Goal: Task Accomplishment & Management: Use online tool/utility

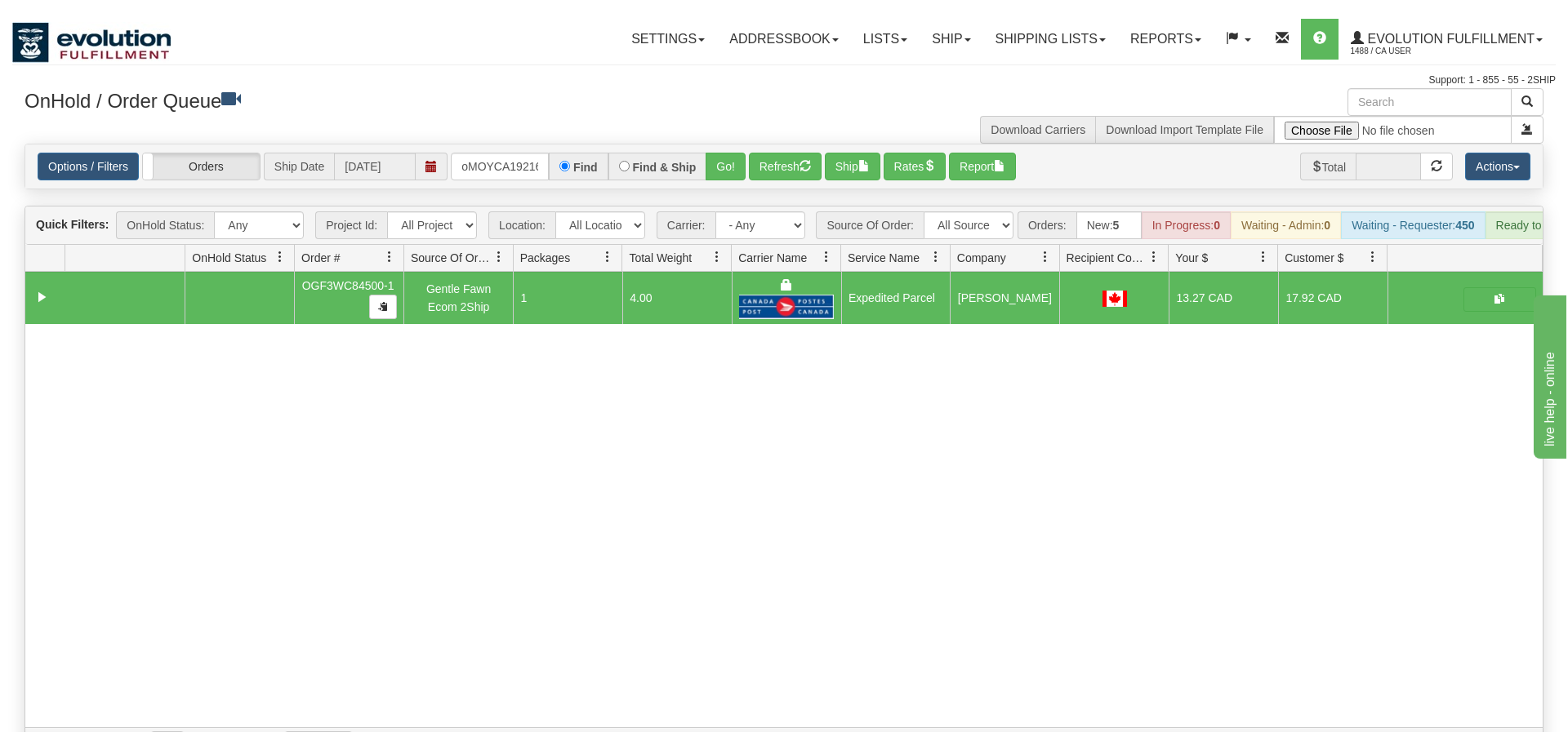
scroll to position [0, 14]
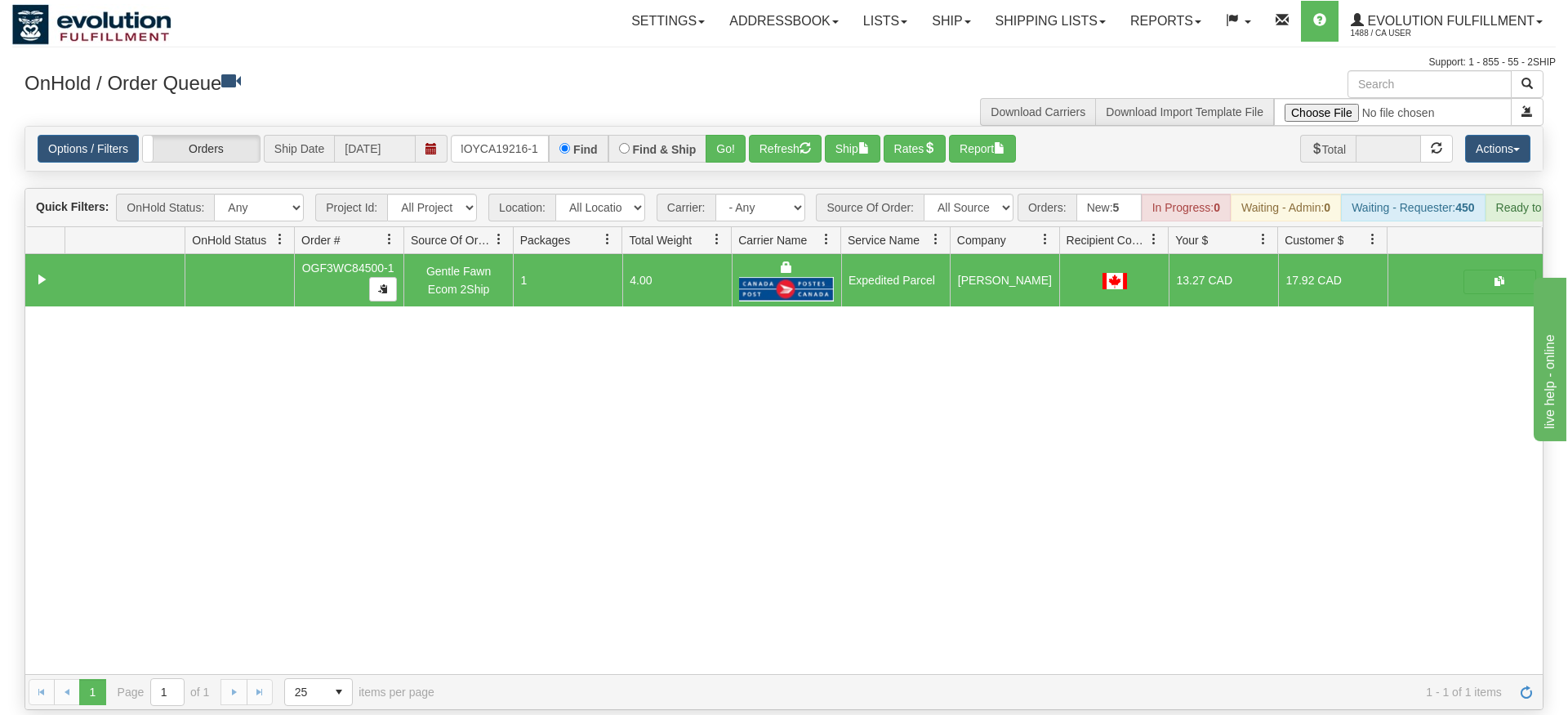
type input "oMOYCA19216-1"
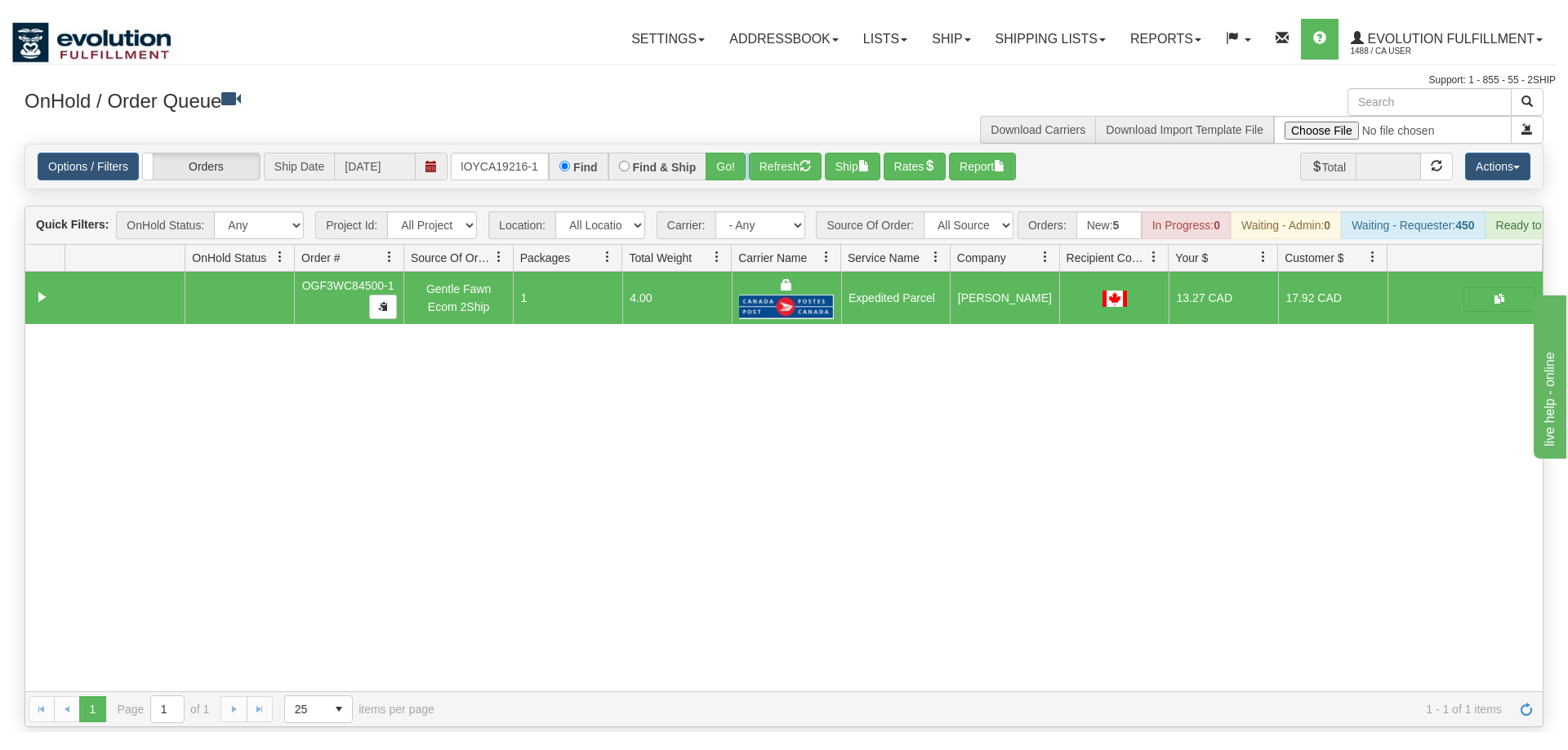
drag, startPoint x: 744, startPoint y: 109, endPoint x: 745, endPoint y: 148, distance: 39.0
click at [745, 148] on div "Is equal to Is not equal to Contains Does not contains CAD USD EUR ZAR [PERSON_…" at bounding box center [784, 416] width 1544 height 583
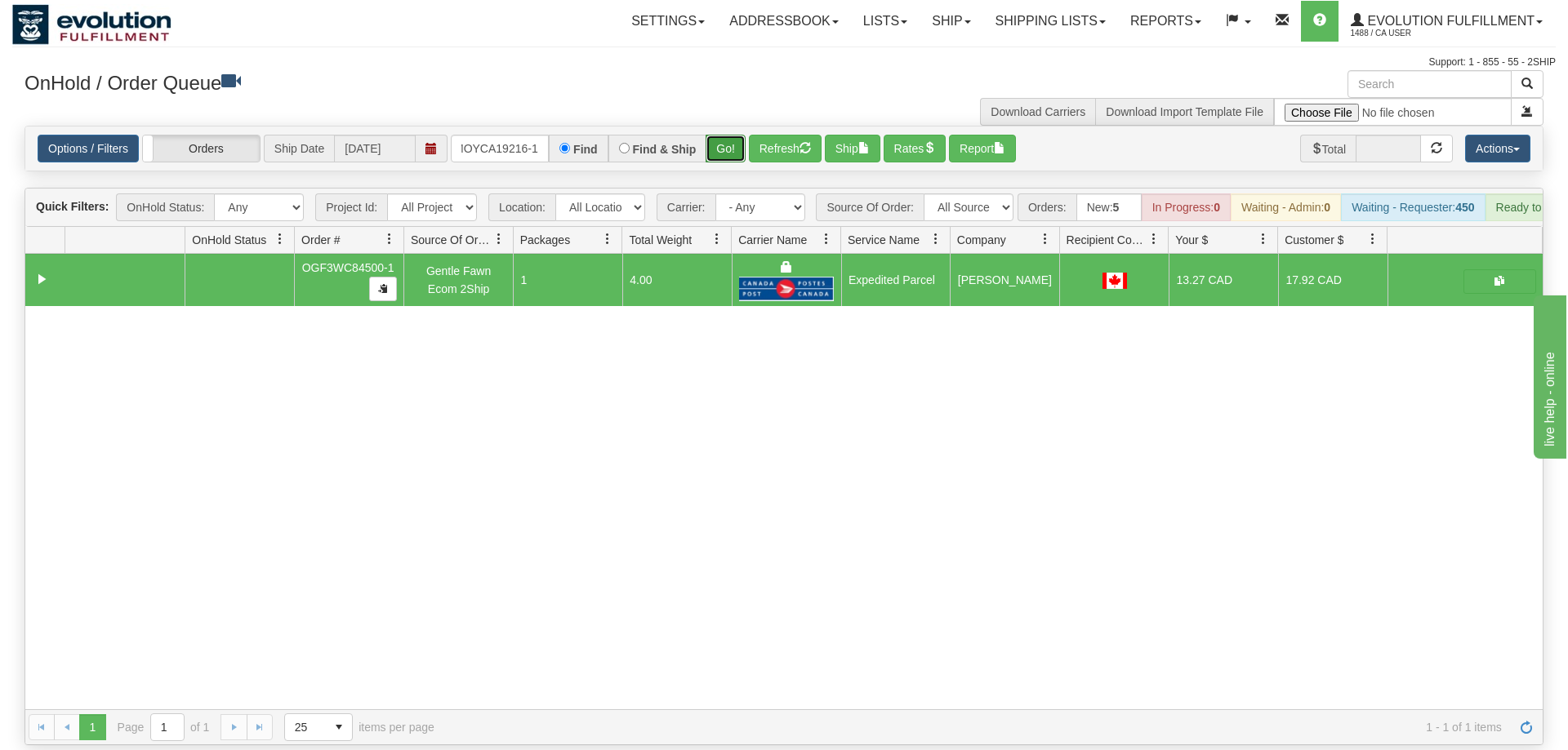
click at [720, 135] on button "Go!" at bounding box center [725, 148] width 40 height 28
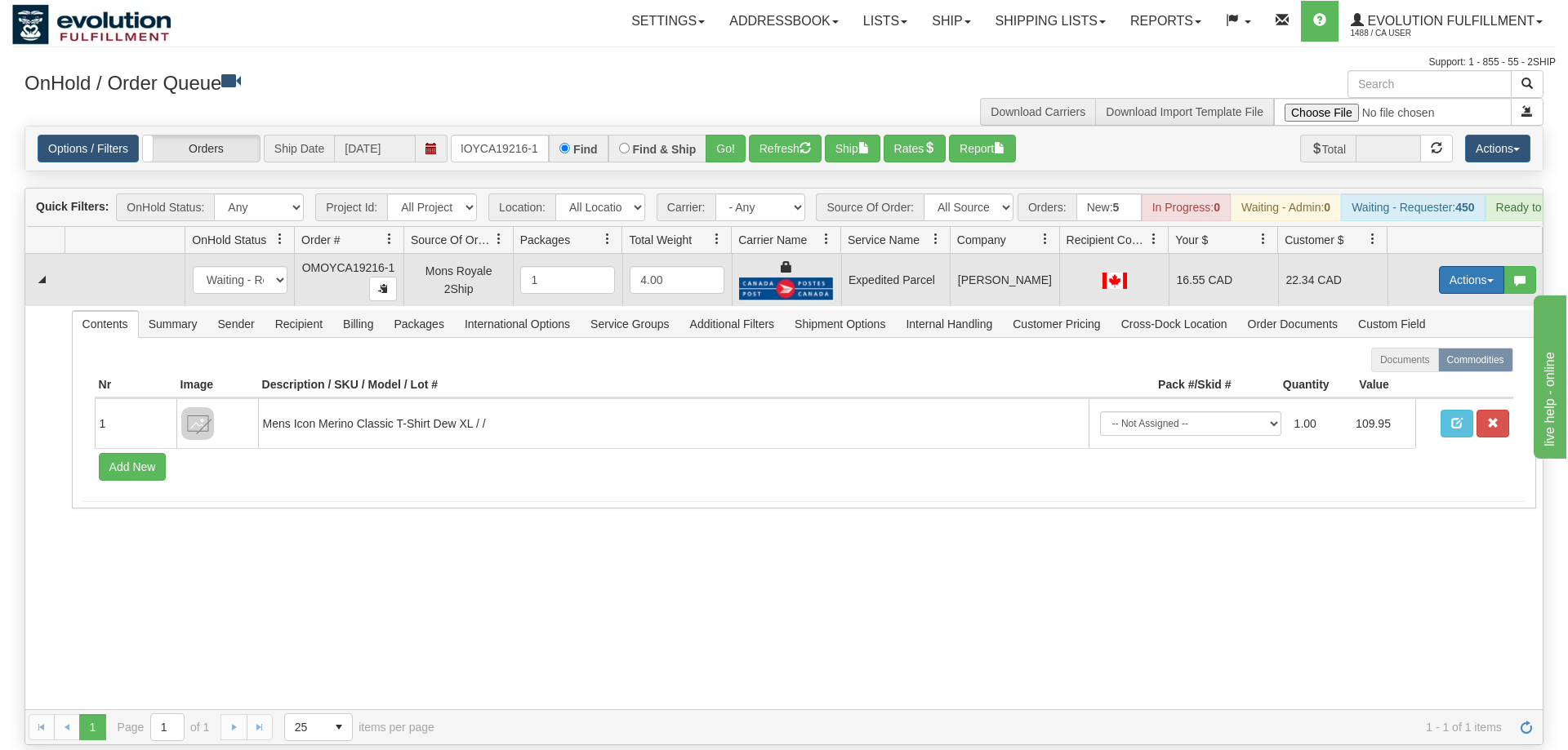
click at [1444, 266] on button "Actions" at bounding box center [1472, 280] width 66 height 28
click at [1419, 368] on span "Ship" at bounding box center [1406, 375] width 35 height 13
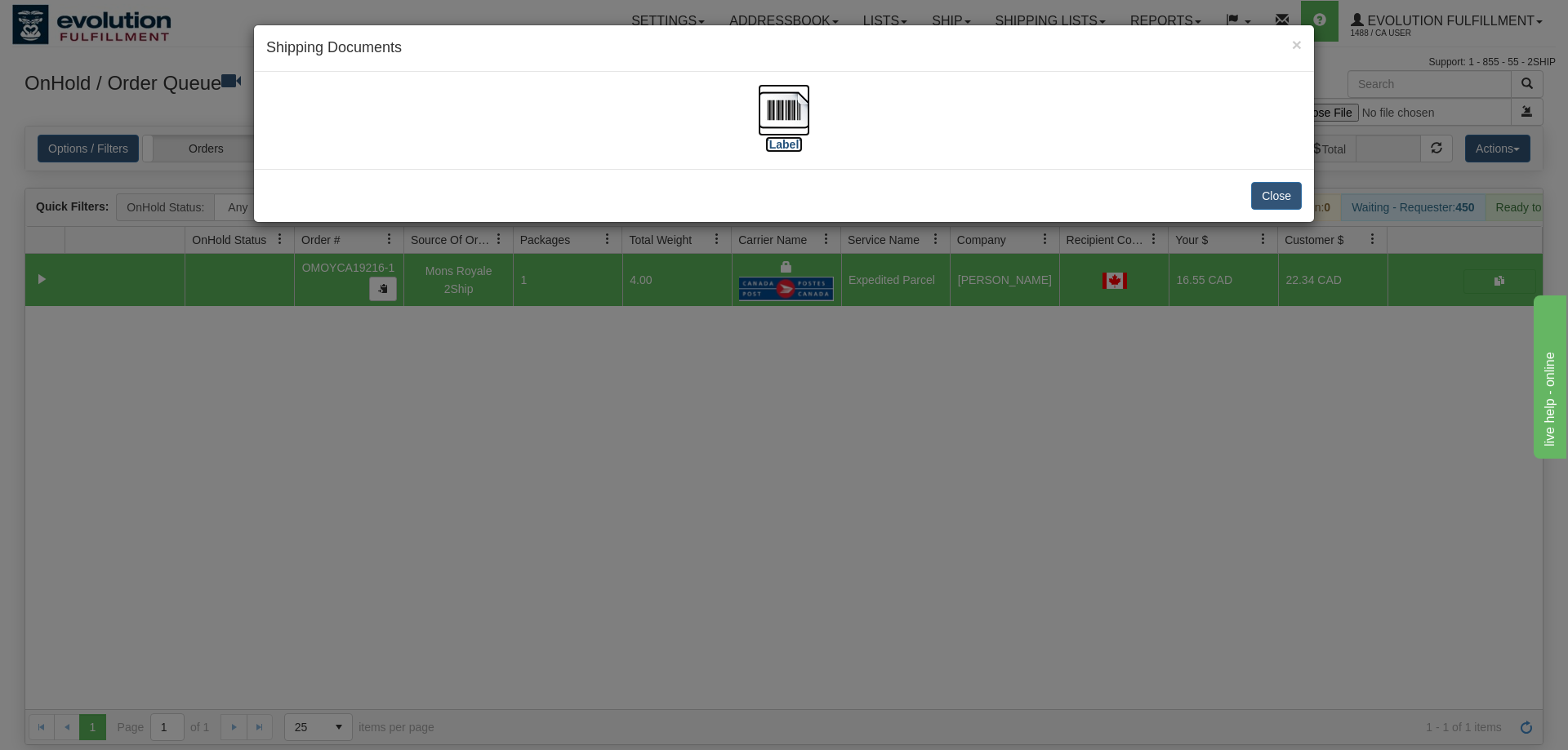
click at [779, 123] on img at bounding box center [784, 110] width 52 height 52
click at [941, 458] on div "× Shipping Documents [Label] Close" at bounding box center [784, 375] width 1568 height 750
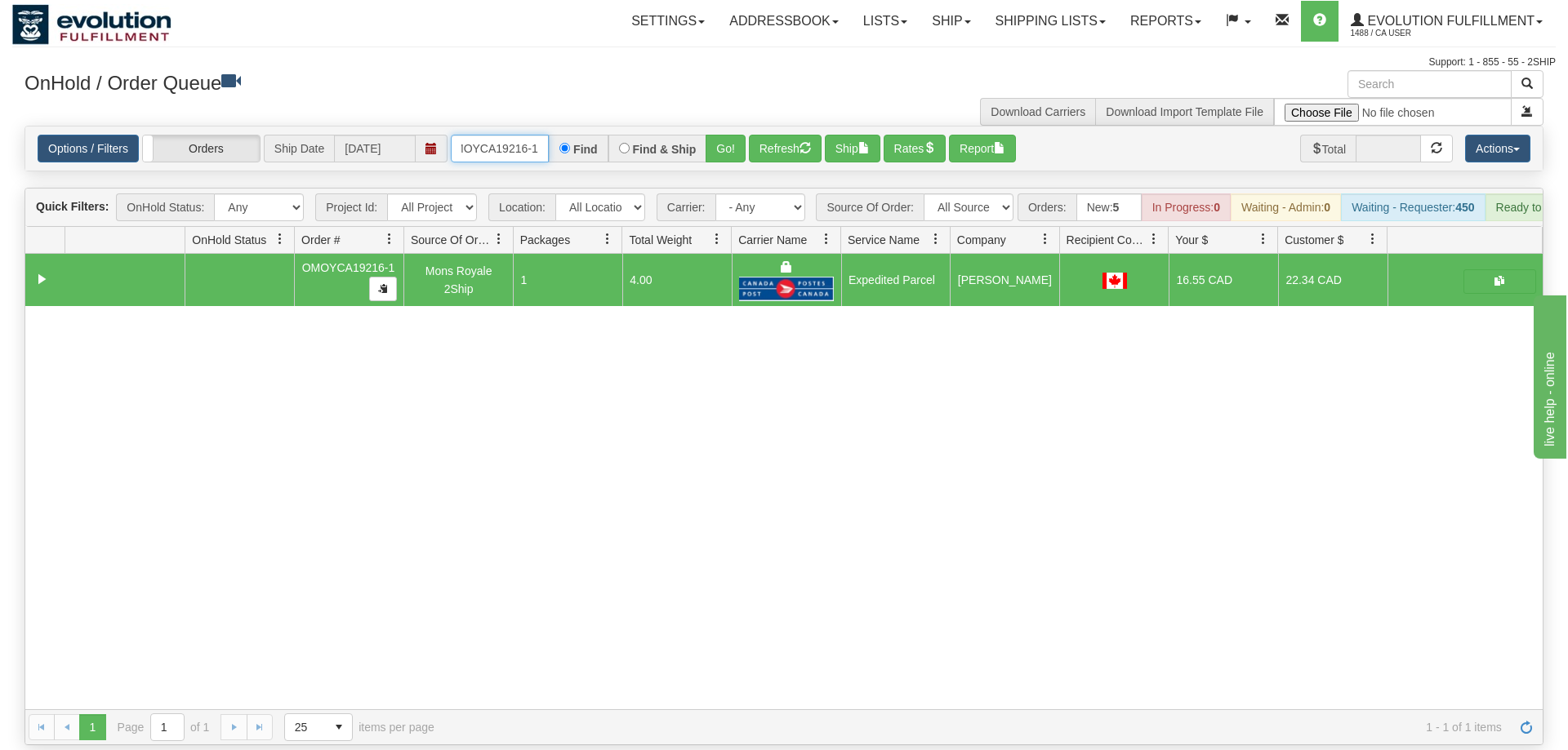
drag, startPoint x: 489, startPoint y: 129, endPoint x: 506, endPoint y: 127, distance: 17.1
click at [493, 135] on input "oMOYCA19216-1" at bounding box center [500, 148] width 98 height 28
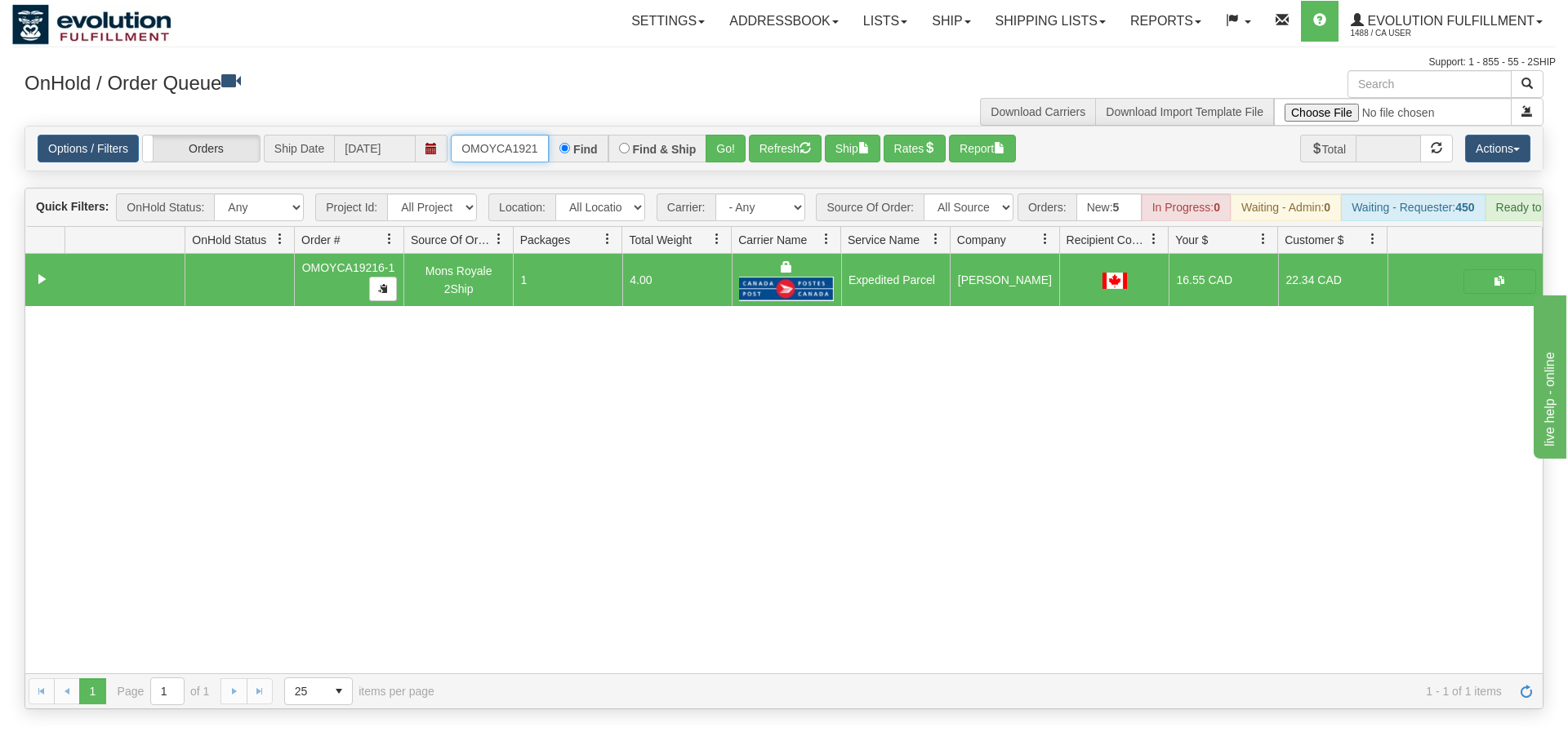
scroll to position [0, 16]
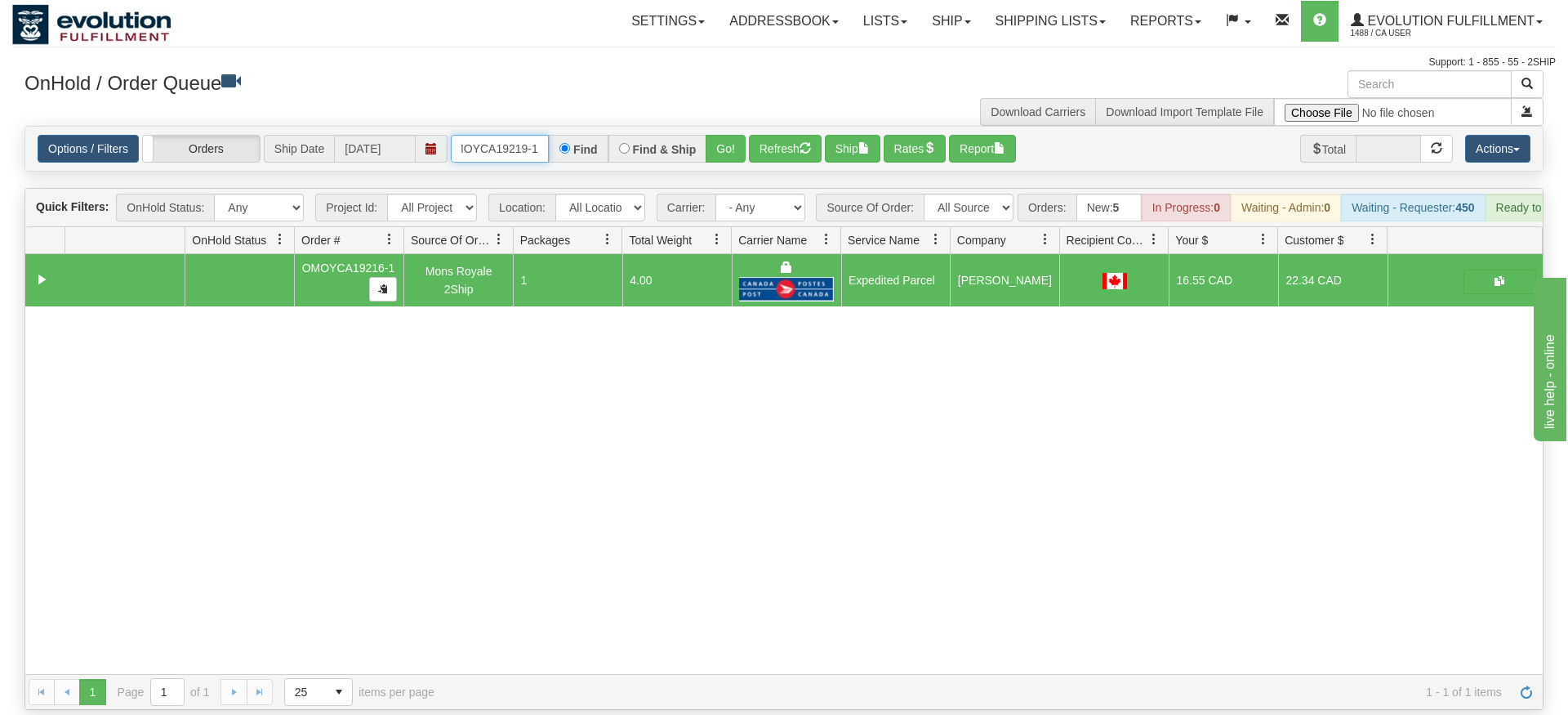
type input "OMOYCA19219-1"
click at [713, 162] on div "Is equal to Is not equal to Contains Does not contains CAD USD EUR ZAR [PERSON_…" at bounding box center [784, 417] width 1544 height 584
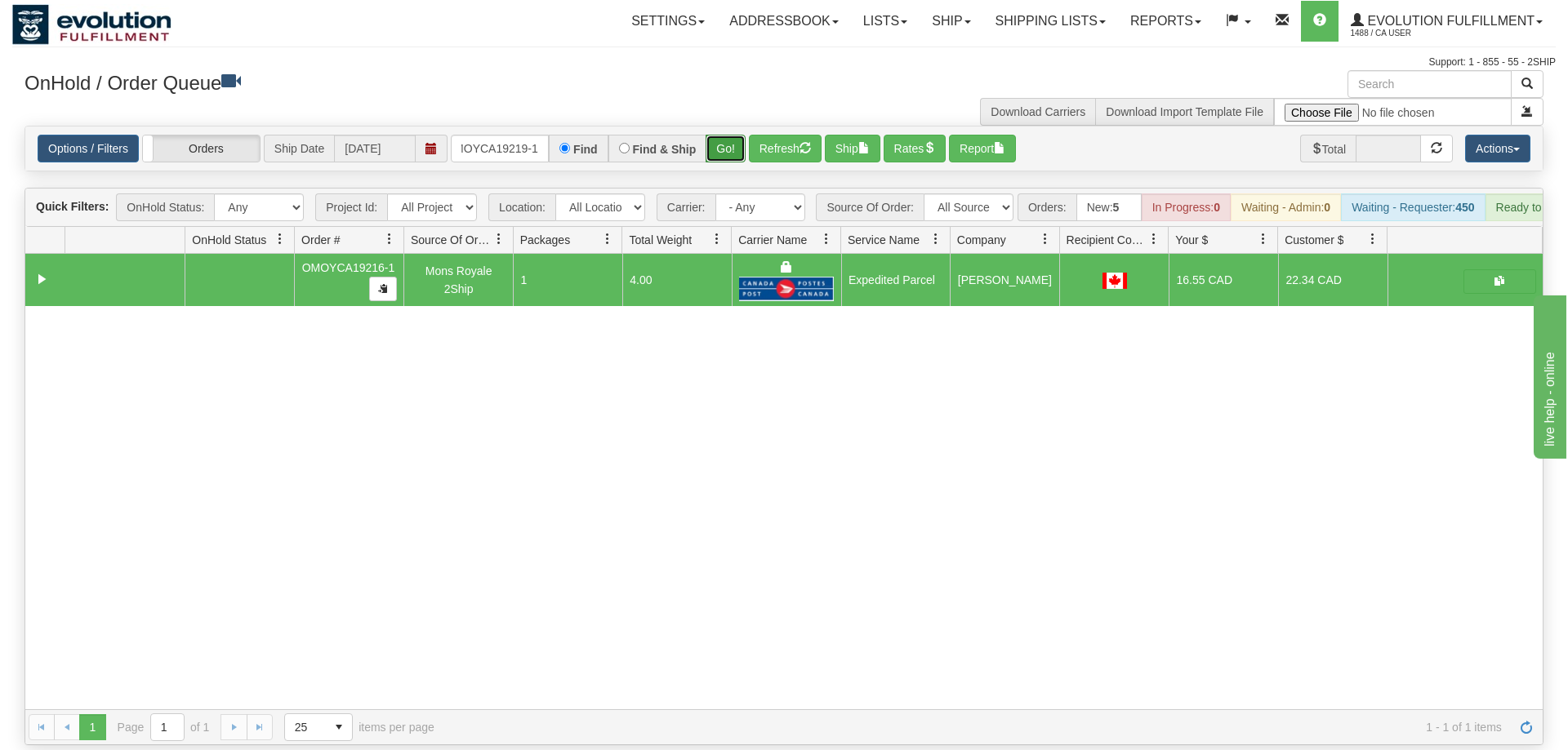
click at [716, 135] on button "Go!" at bounding box center [725, 148] width 40 height 28
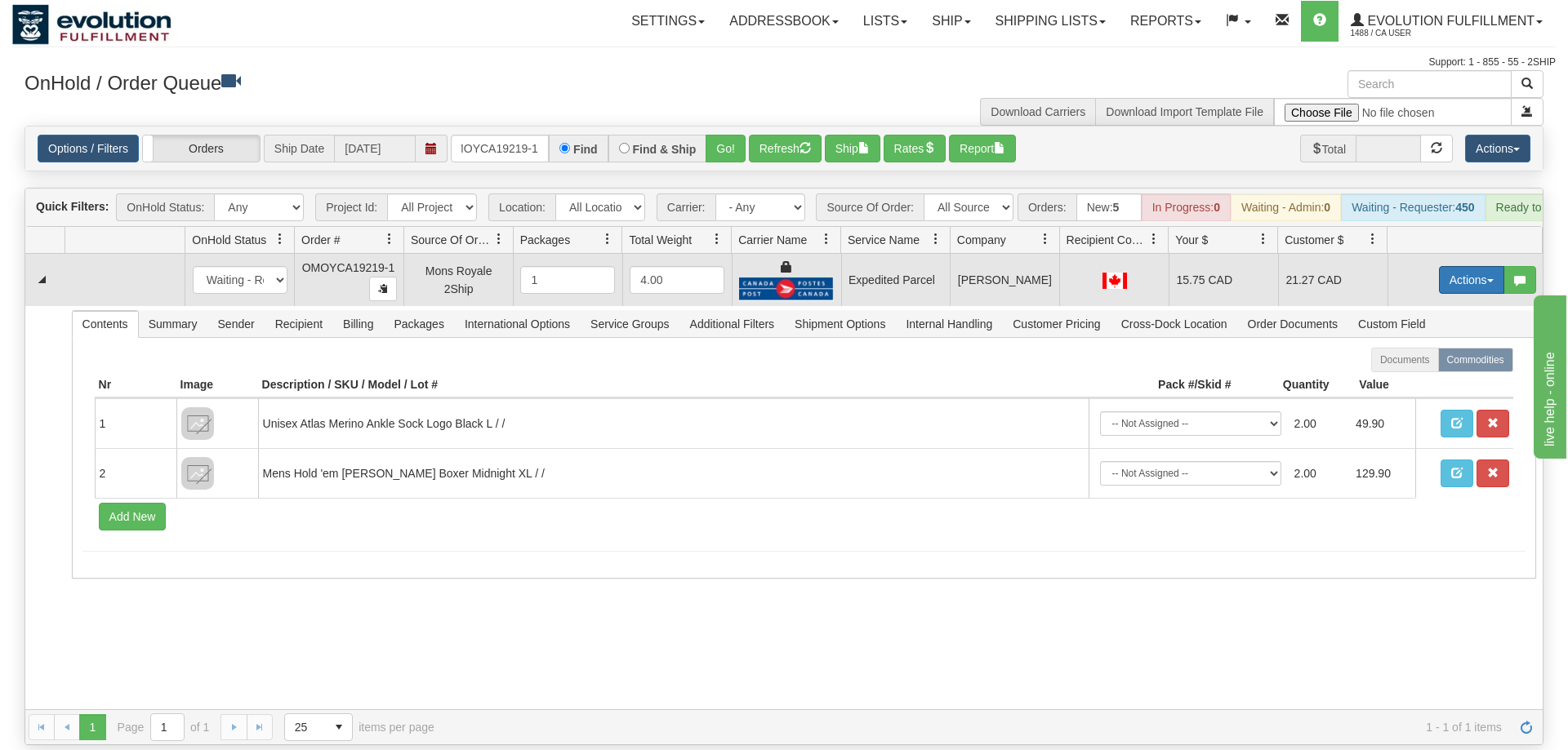
click at [1474, 266] on button "Actions" at bounding box center [1472, 280] width 66 height 28
click at [1462, 364] on link "Ship" at bounding box center [1438, 375] width 130 height 21
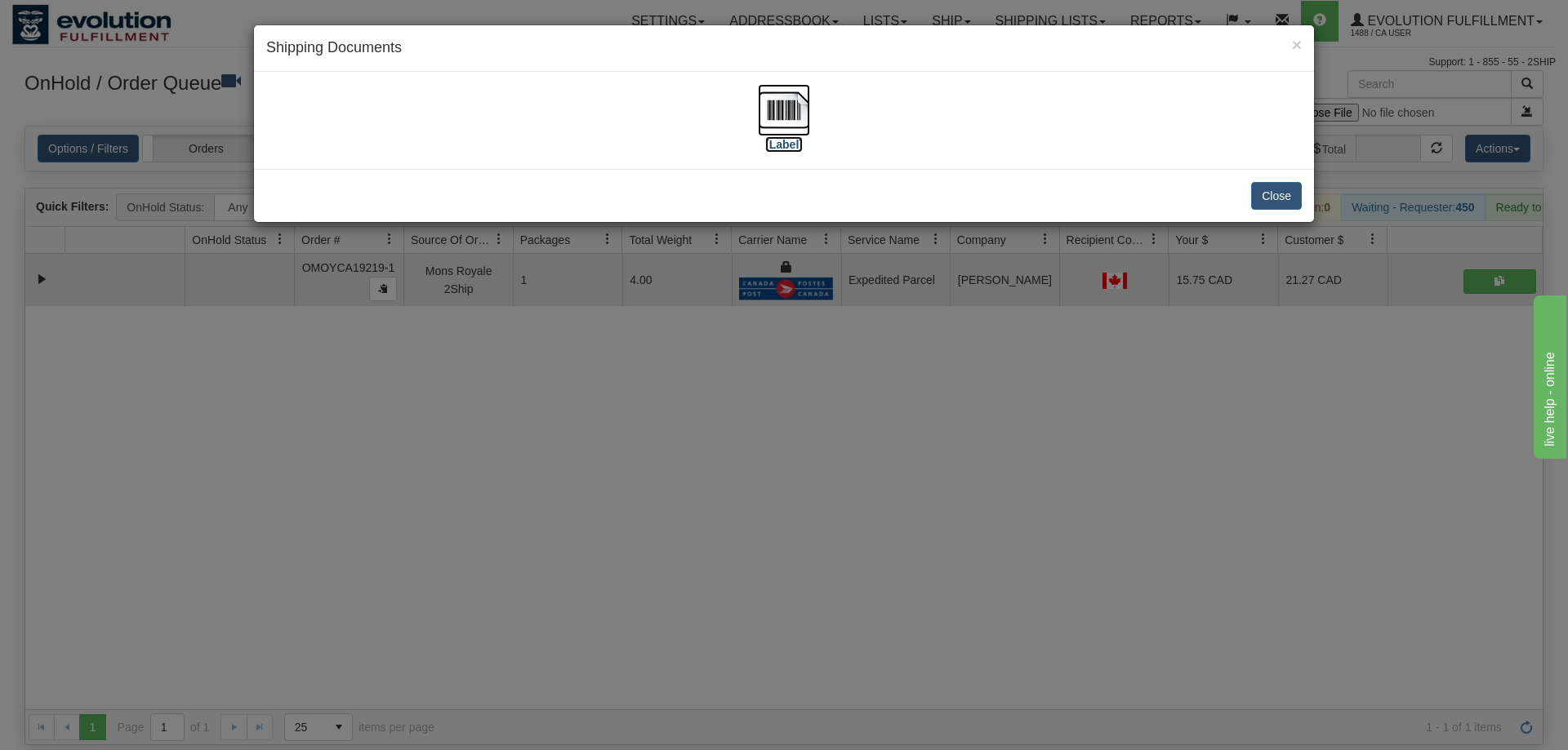
click at [773, 98] on img at bounding box center [784, 110] width 52 height 52
drag, startPoint x: 581, startPoint y: 513, endPoint x: 578, endPoint y: 499, distance: 14.3
click at [581, 510] on div "× Shipping Documents [Label] Close" at bounding box center [784, 375] width 1568 height 750
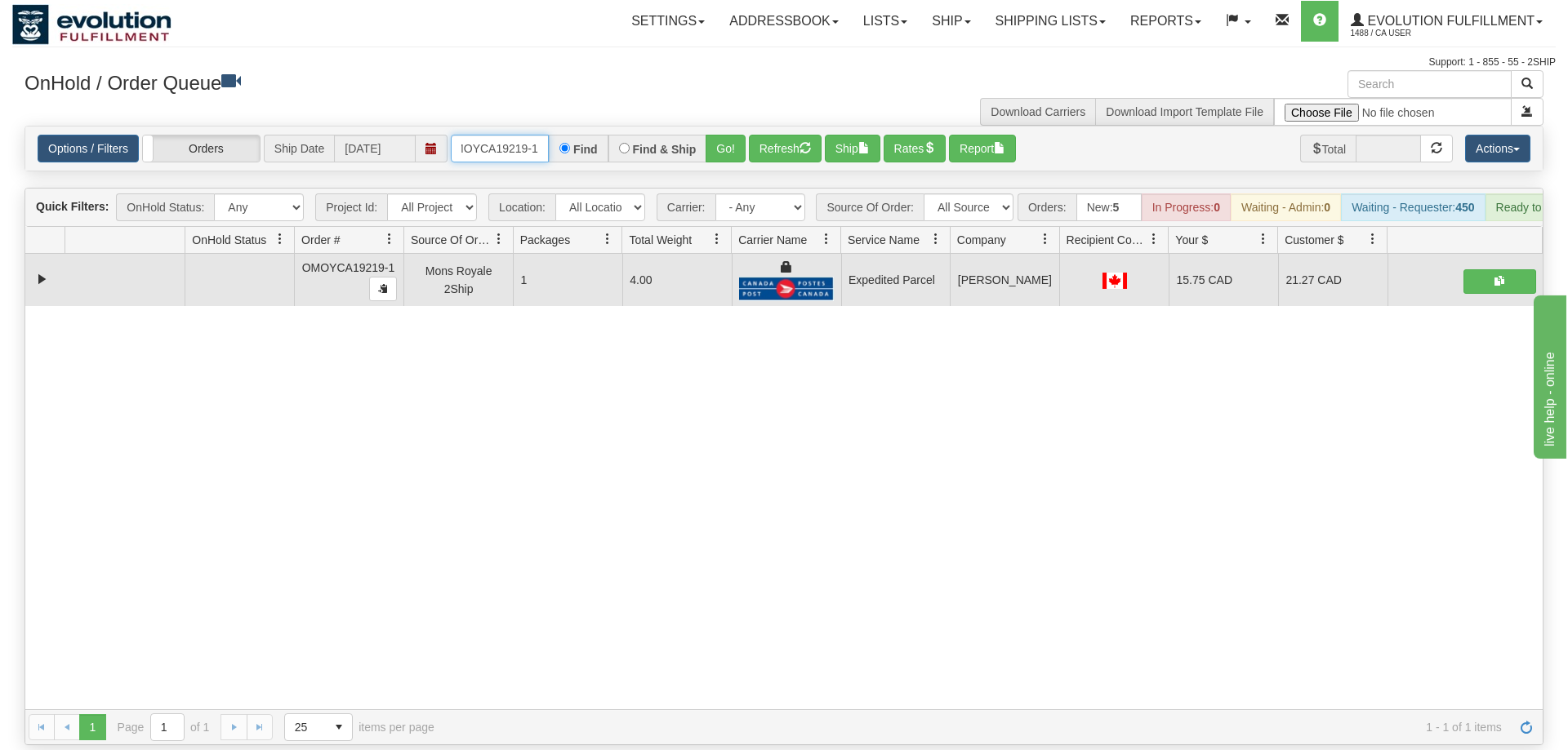
click at [500, 135] on input "OMOYCA19219-1" at bounding box center [500, 148] width 98 height 28
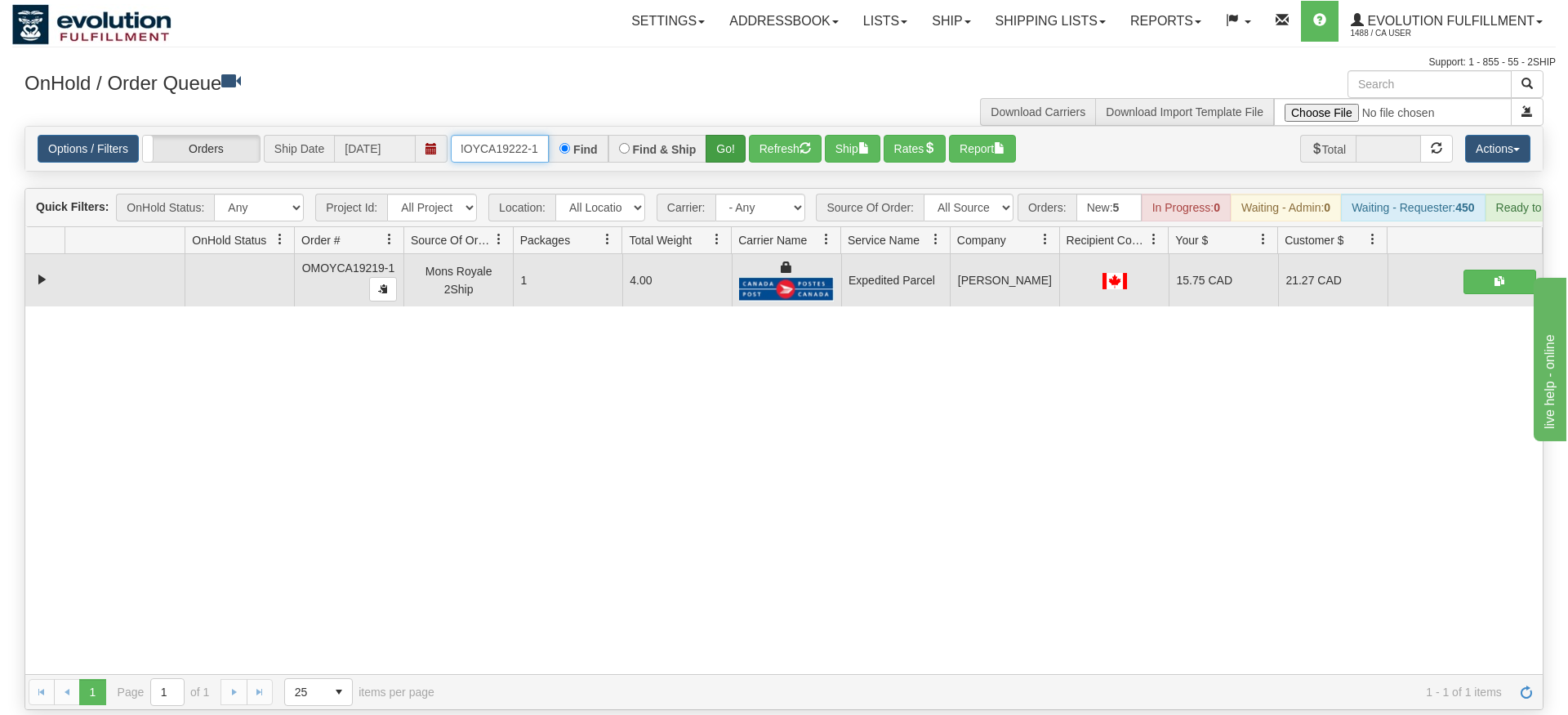
type input "OMOYCA19222-1"
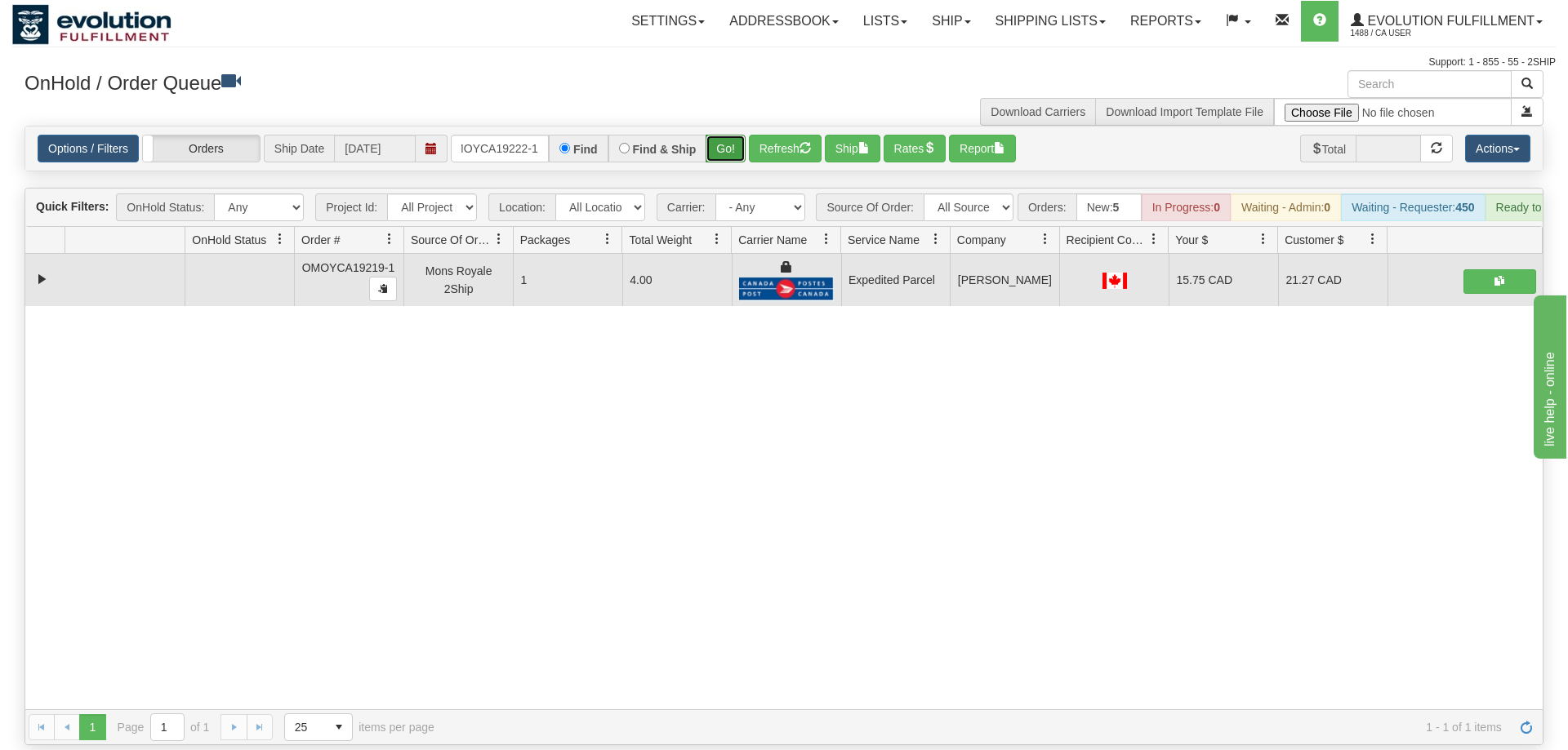
click at [736, 148] on div "Is equal to Is not equal to Contains Does not contains CAD USD EUR ZAR [PERSON_…" at bounding box center [784, 435] width 1544 height 620
click at [730, 135] on button "Go!" at bounding box center [725, 148] width 40 height 28
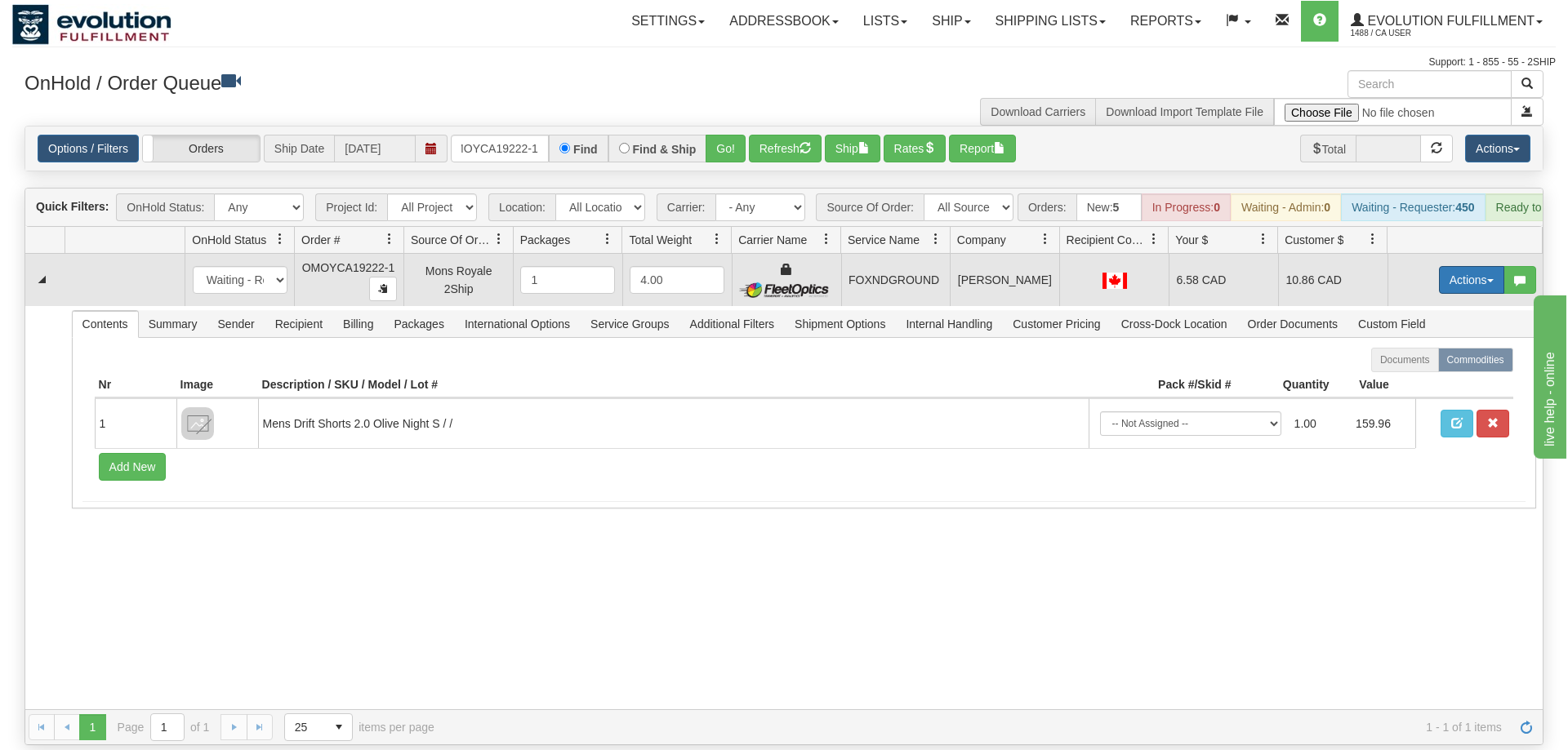
click at [1474, 266] on button "Actions" at bounding box center [1472, 280] width 66 height 28
click at [1472, 364] on link "Ship" at bounding box center [1438, 375] width 130 height 21
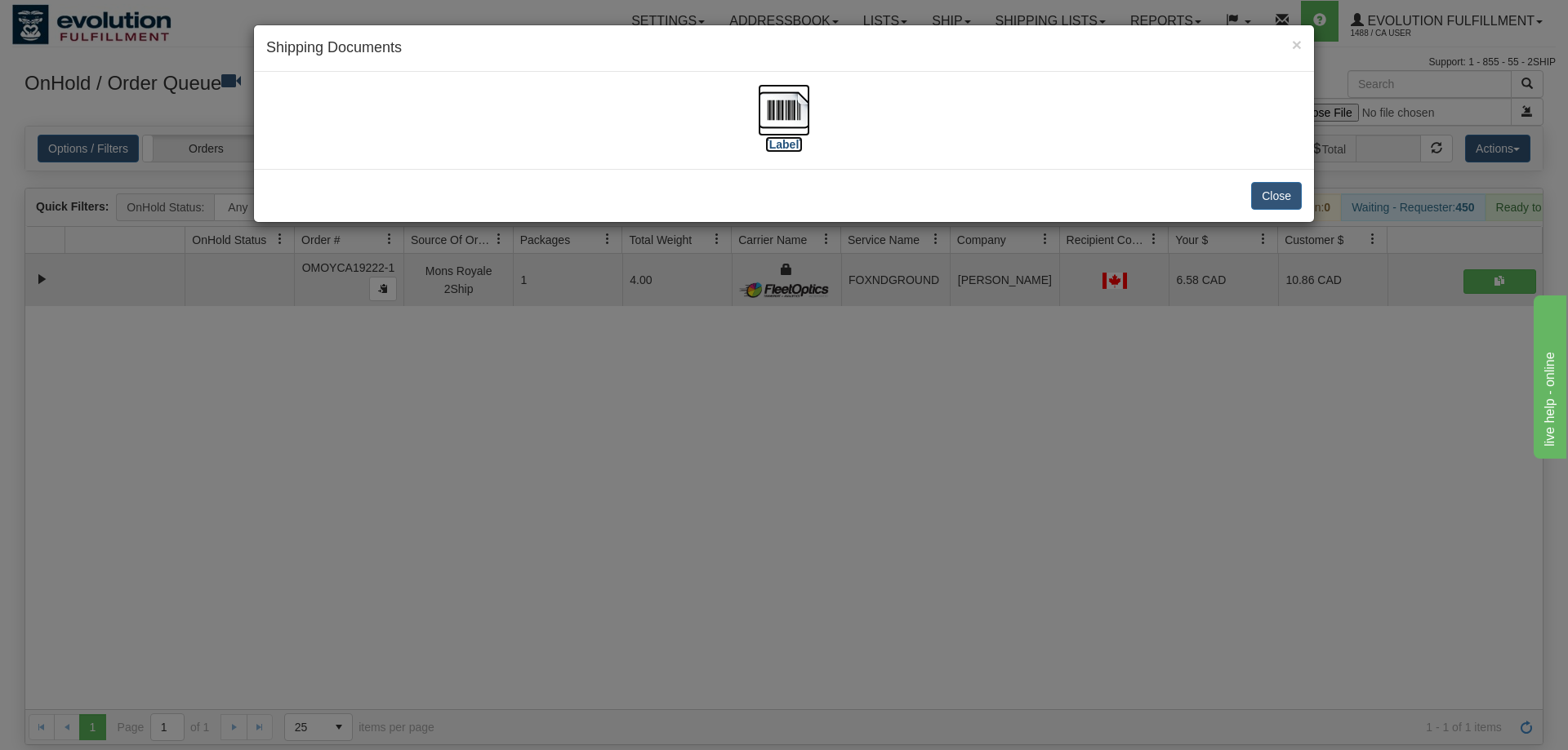
click at [769, 126] on img at bounding box center [784, 110] width 52 height 52
click at [637, 423] on div "× Shipping Documents [Label] Close" at bounding box center [784, 375] width 1568 height 750
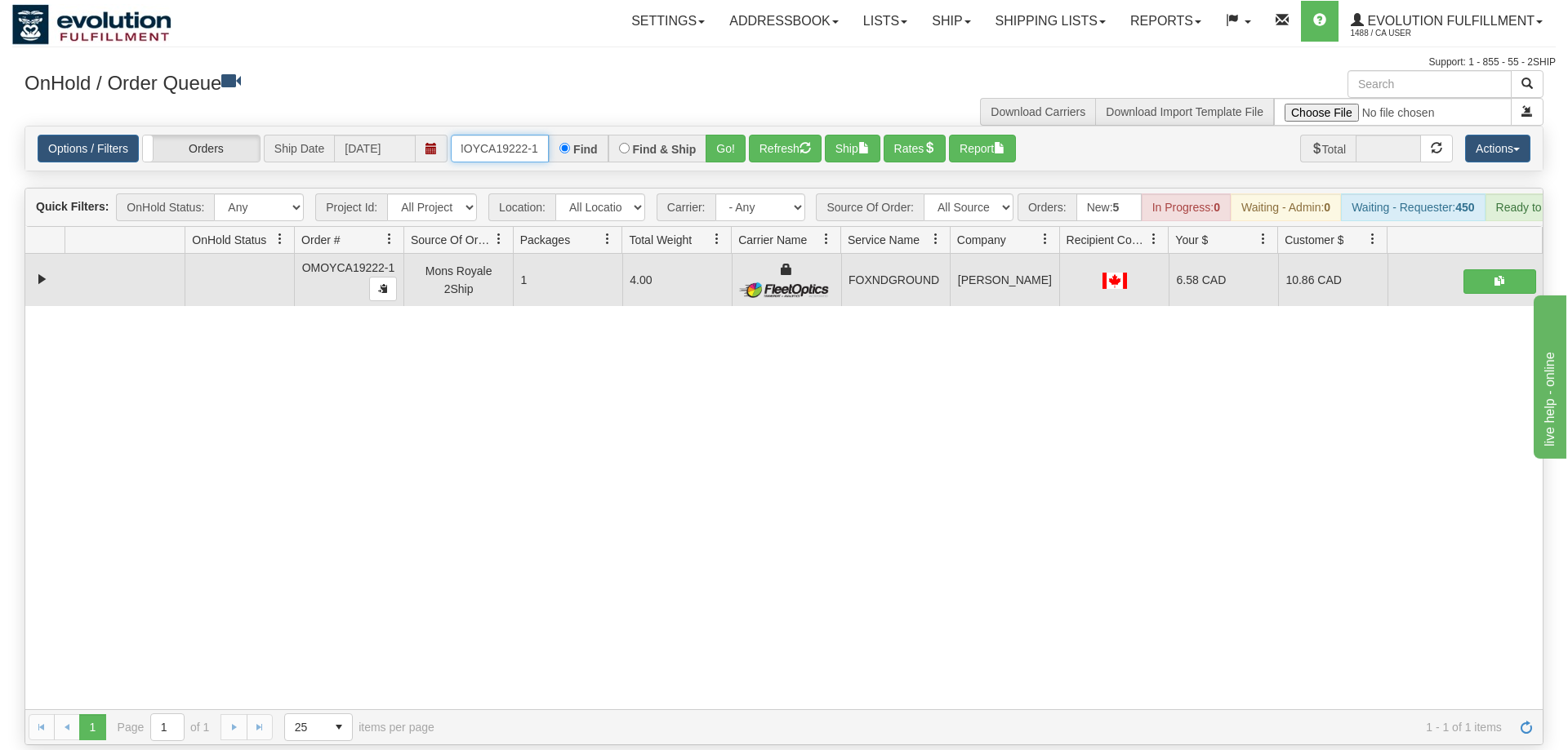
click at [518, 135] on input "OMOYCA19222-1" at bounding box center [500, 148] width 98 height 28
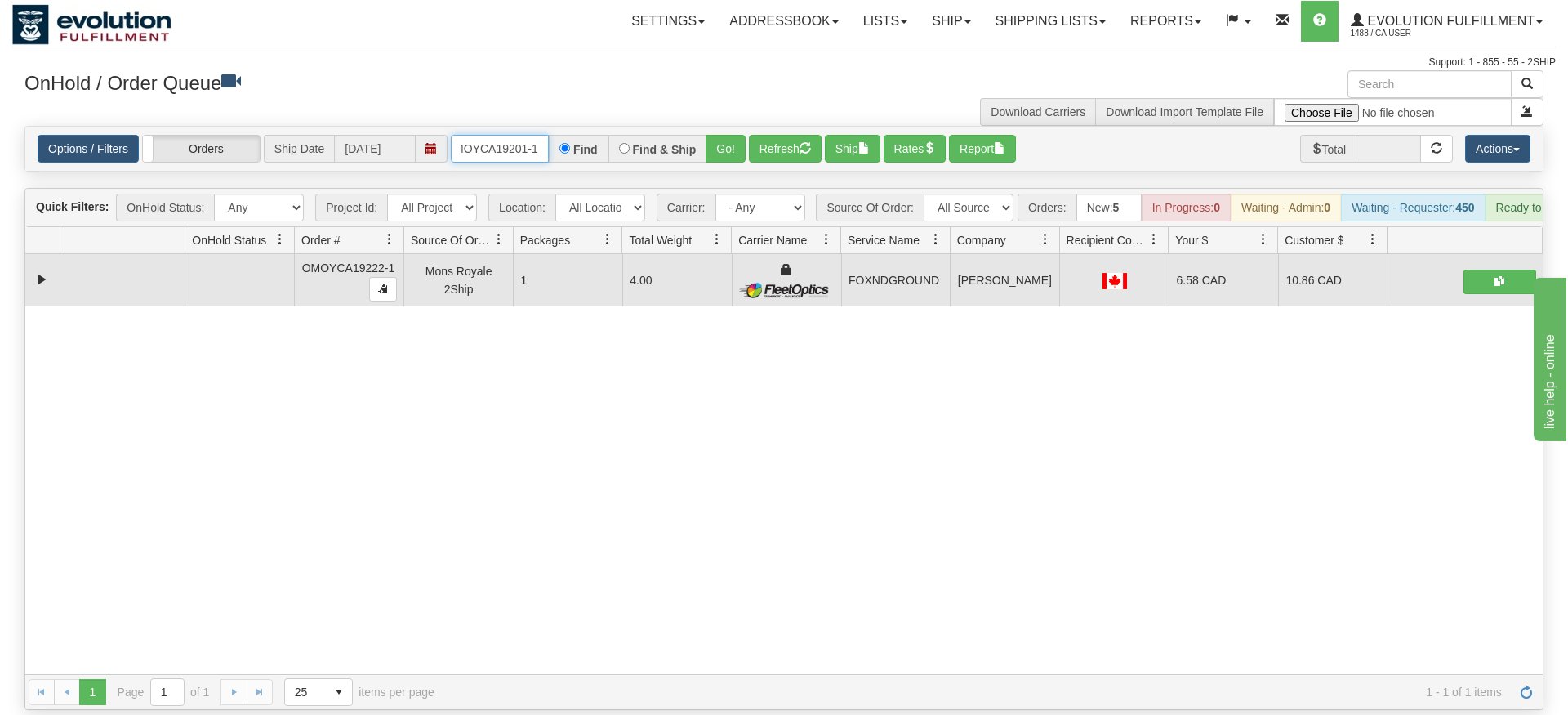
type input "OMOYCA19201-1"
click at [747, 178] on div "Is equal to Is not equal to Contains Does not contains CAD USD EUR ZAR [PERSON_…" at bounding box center [784, 417] width 1544 height 584
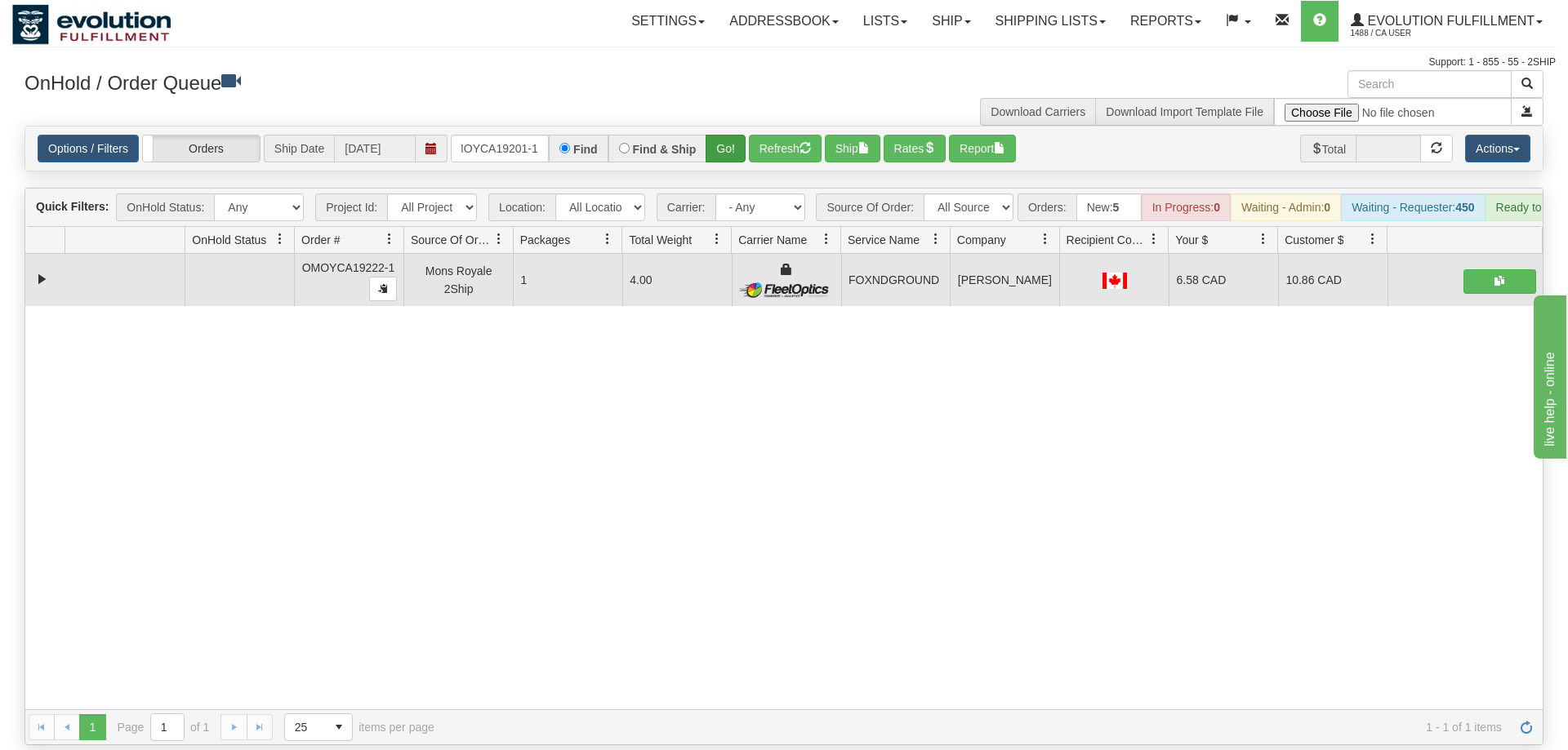
drag, startPoint x: 738, startPoint y: 148, endPoint x: 731, endPoint y: 134, distance: 15.7
click at [733, 143] on div "Is equal to Is not equal to Contains Does not contains CAD USD EUR ZAR [PERSON_…" at bounding box center [784, 435] width 1544 height 620
click at [729, 135] on button "Go!" at bounding box center [725, 148] width 40 height 28
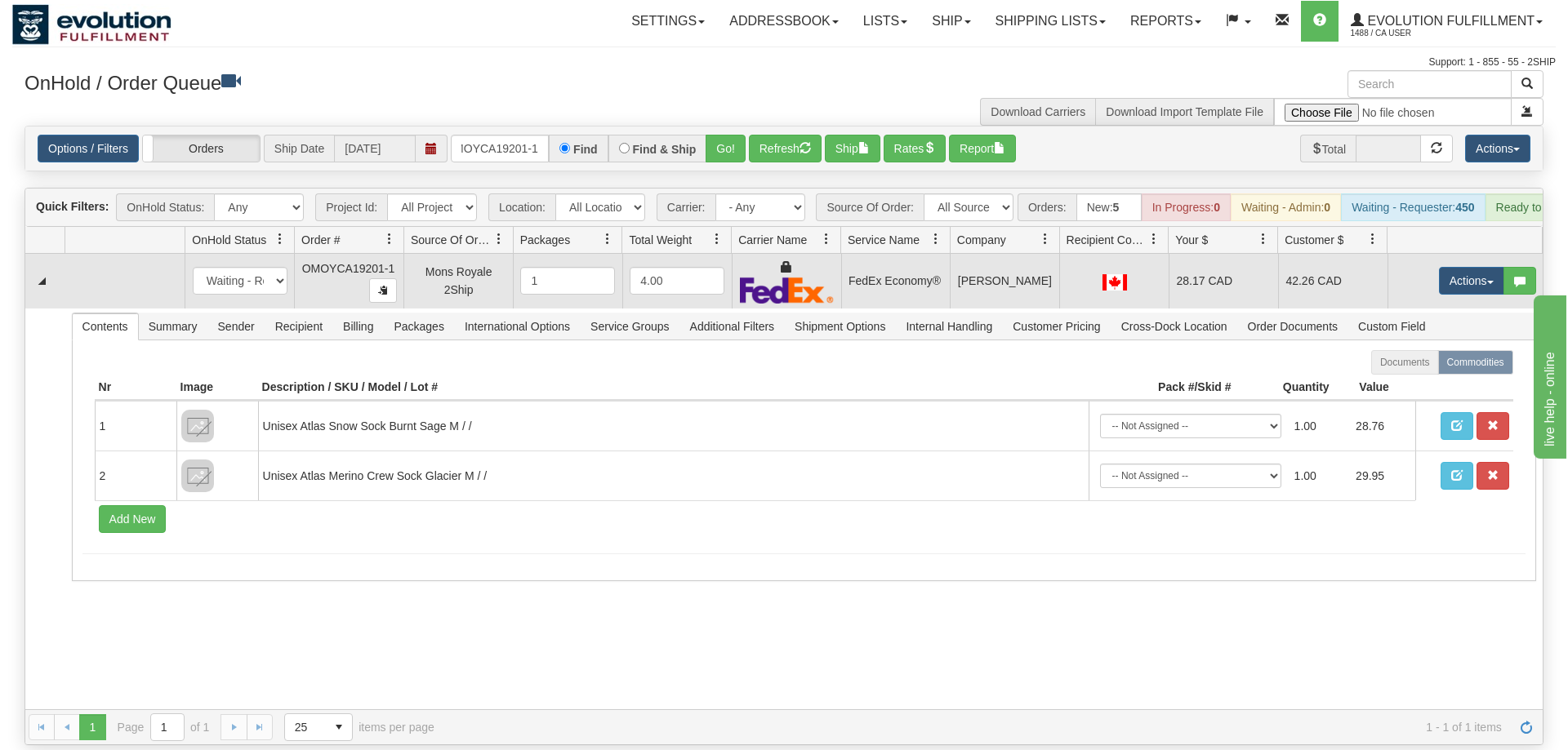
click at [1457, 254] on td "Actions Open Refresh Rates Rate All Services Ship Delete Edit Items" at bounding box center [1465, 281] width 155 height 55
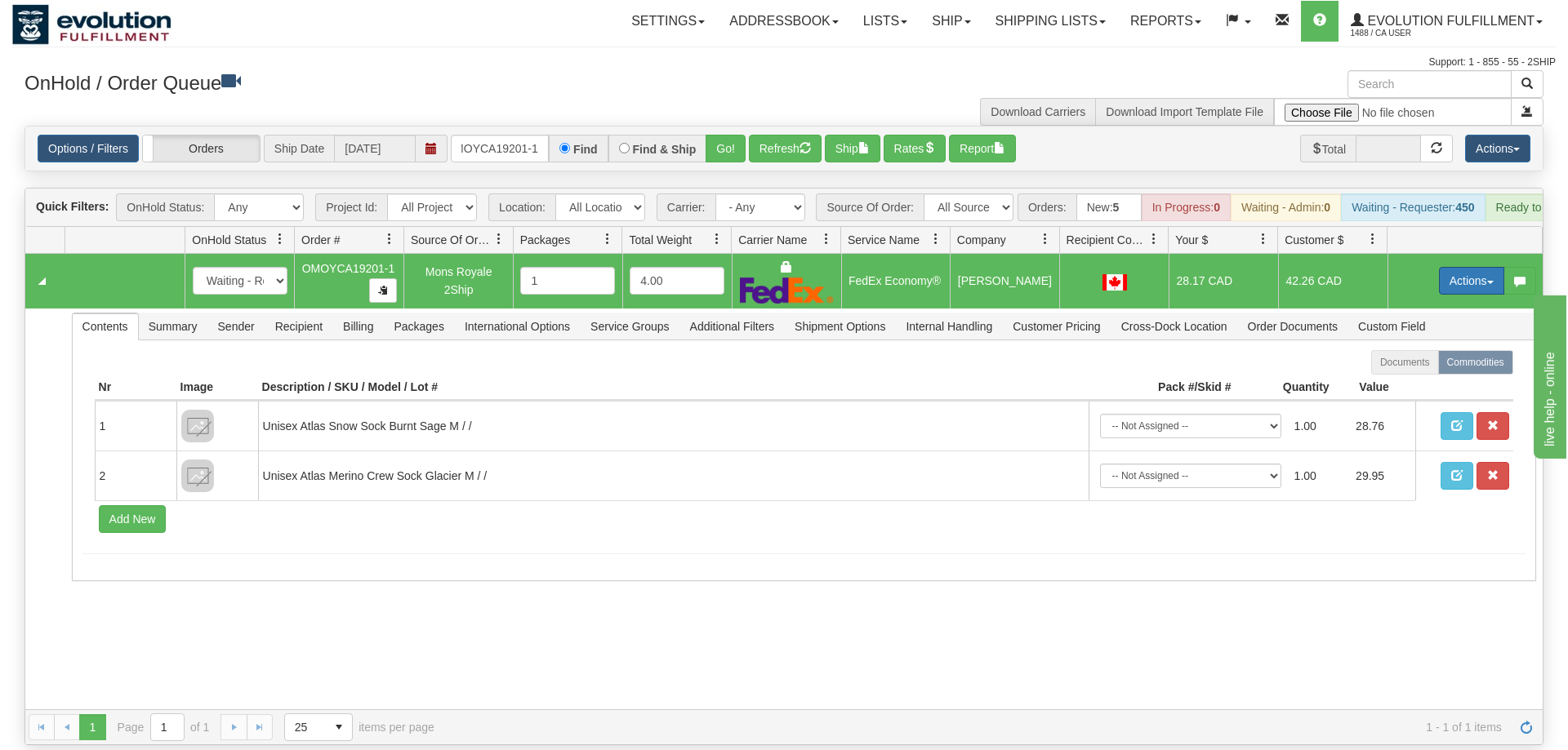
click at [1460, 267] on button "Actions" at bounding box center [1472, 281] width 66 height 28
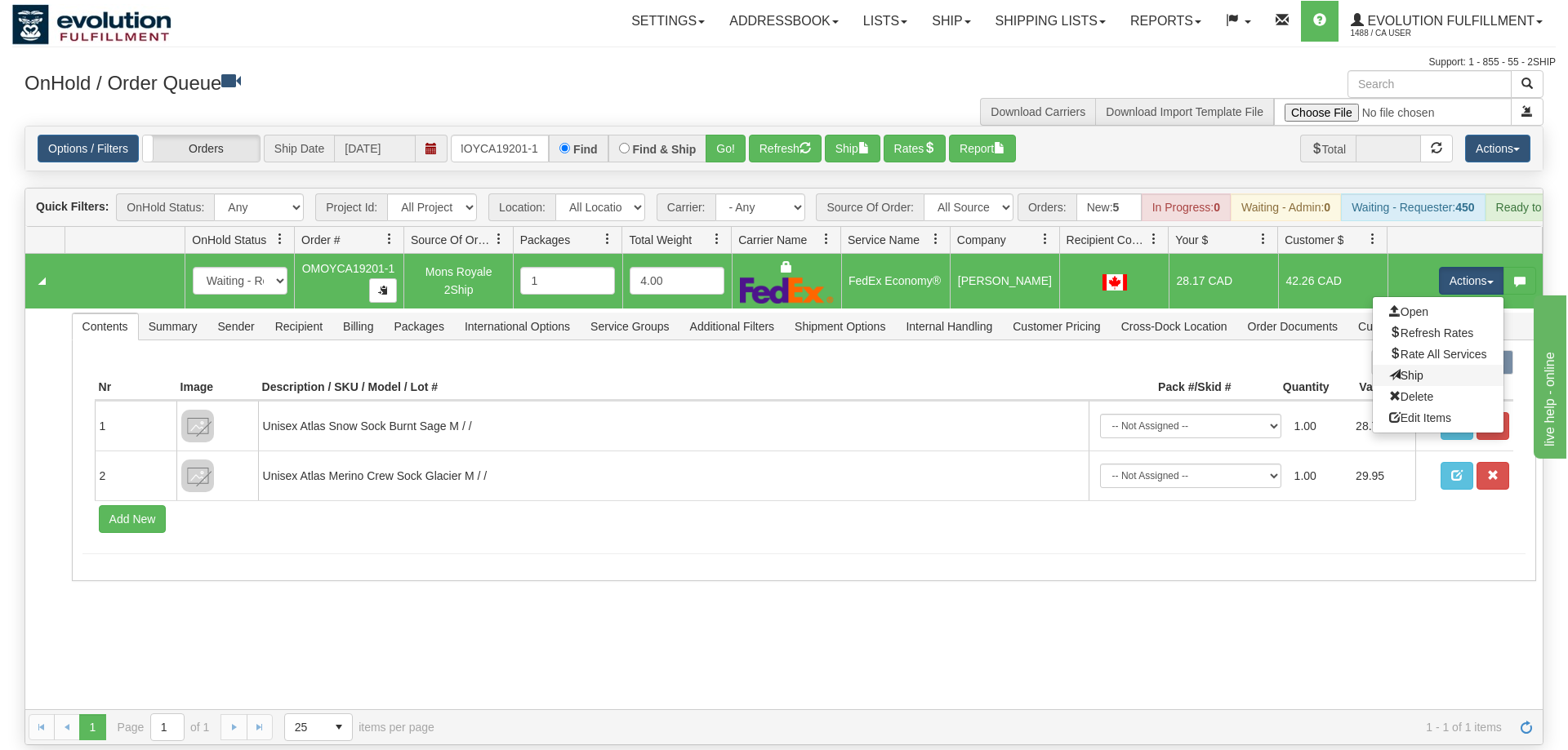
click at [1399, 365] on link "Ship" at bounding box center [1438, 376] width 130 height 21
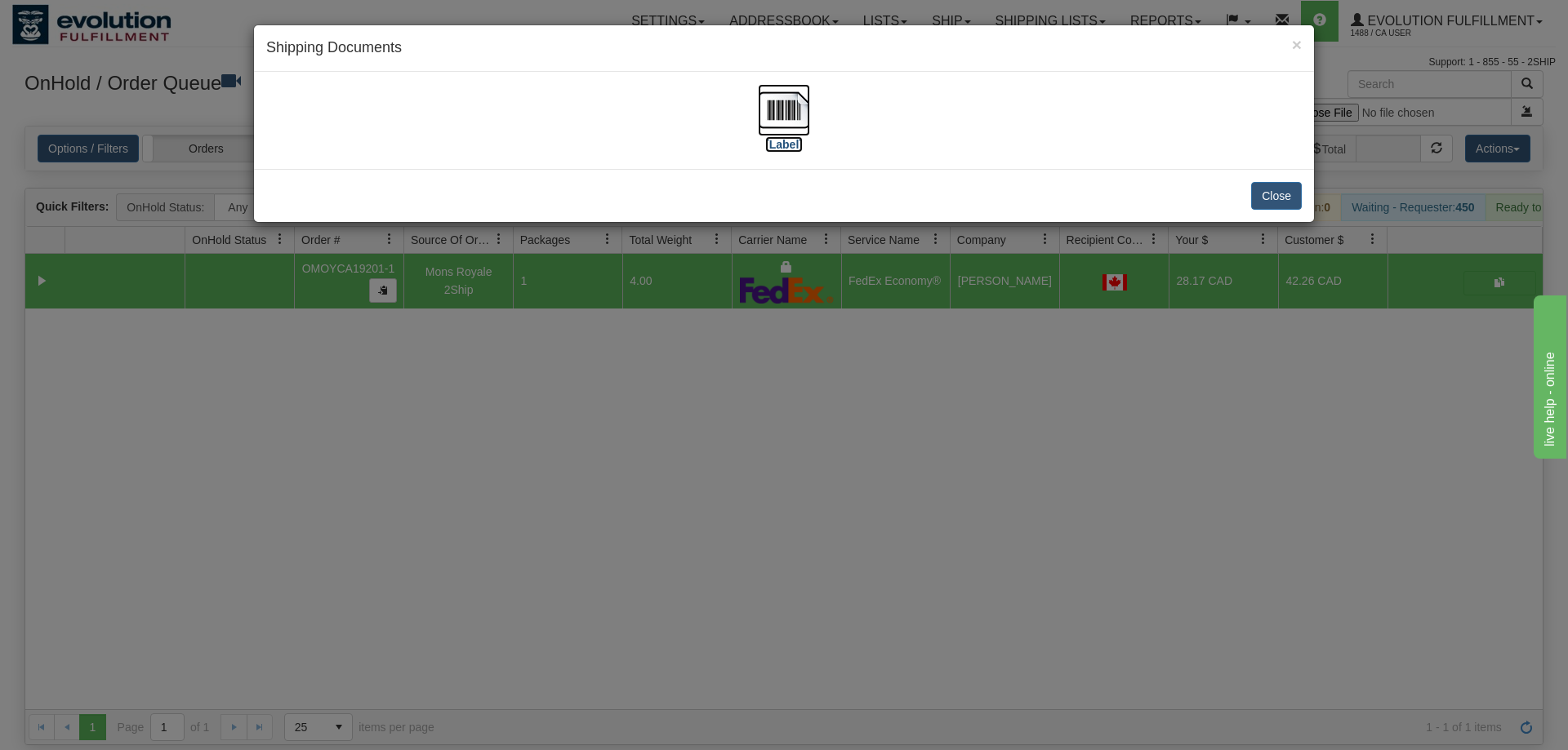
click at [792, 128] on img at bounding box center [784, 110] width 52 height 52
drag, startPoint x: 1007, startPoint y: 429, endPoint x: 866, endPoint y: 313, distance: 182.6
click at [1007, 420] on div "× Shipping Documents [Label] Close" at bounding box center [784, 375] width 1568 height 750
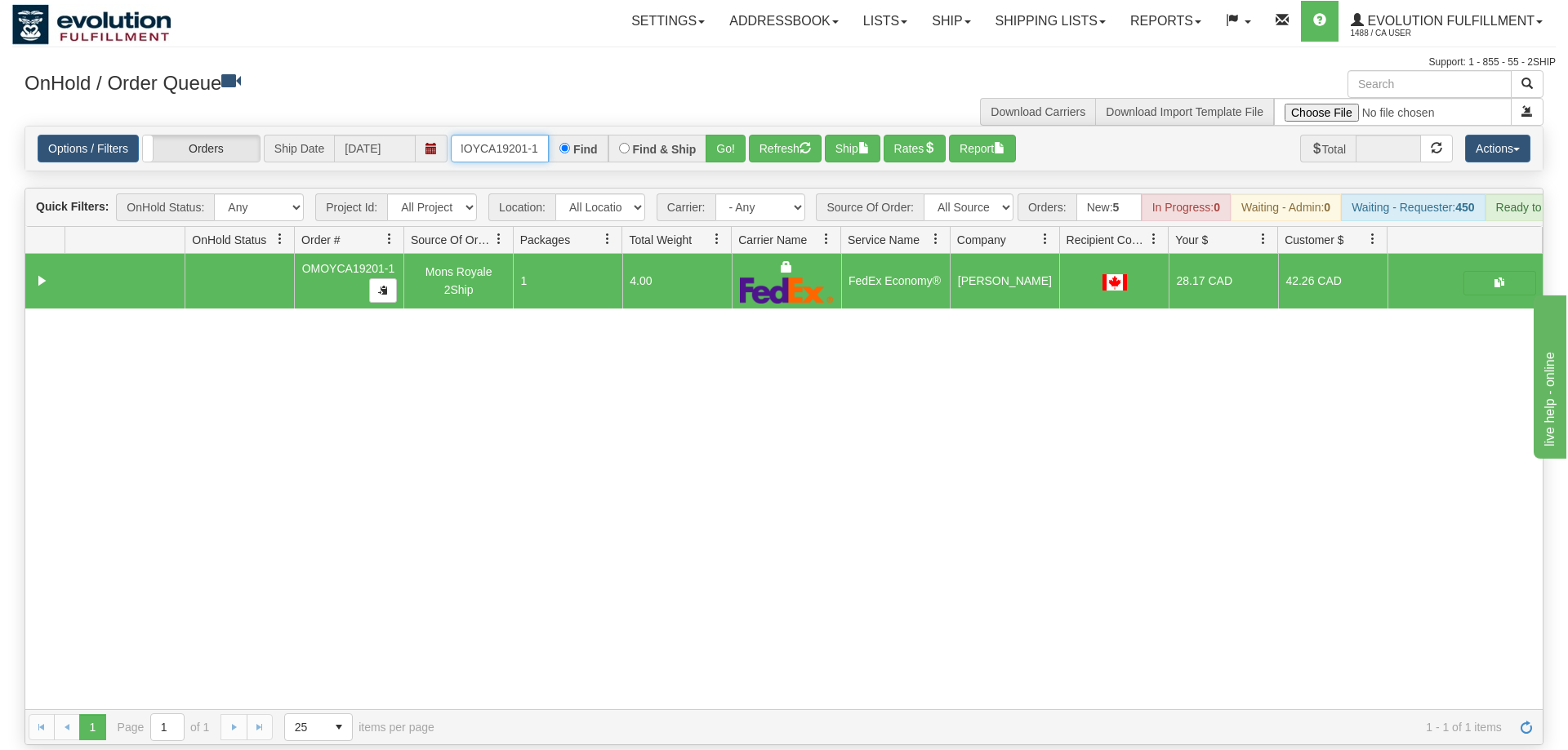
click at [522, 135] on input "OMOYCA19201-1" at bounding box center [500, 148] width 98 height 28
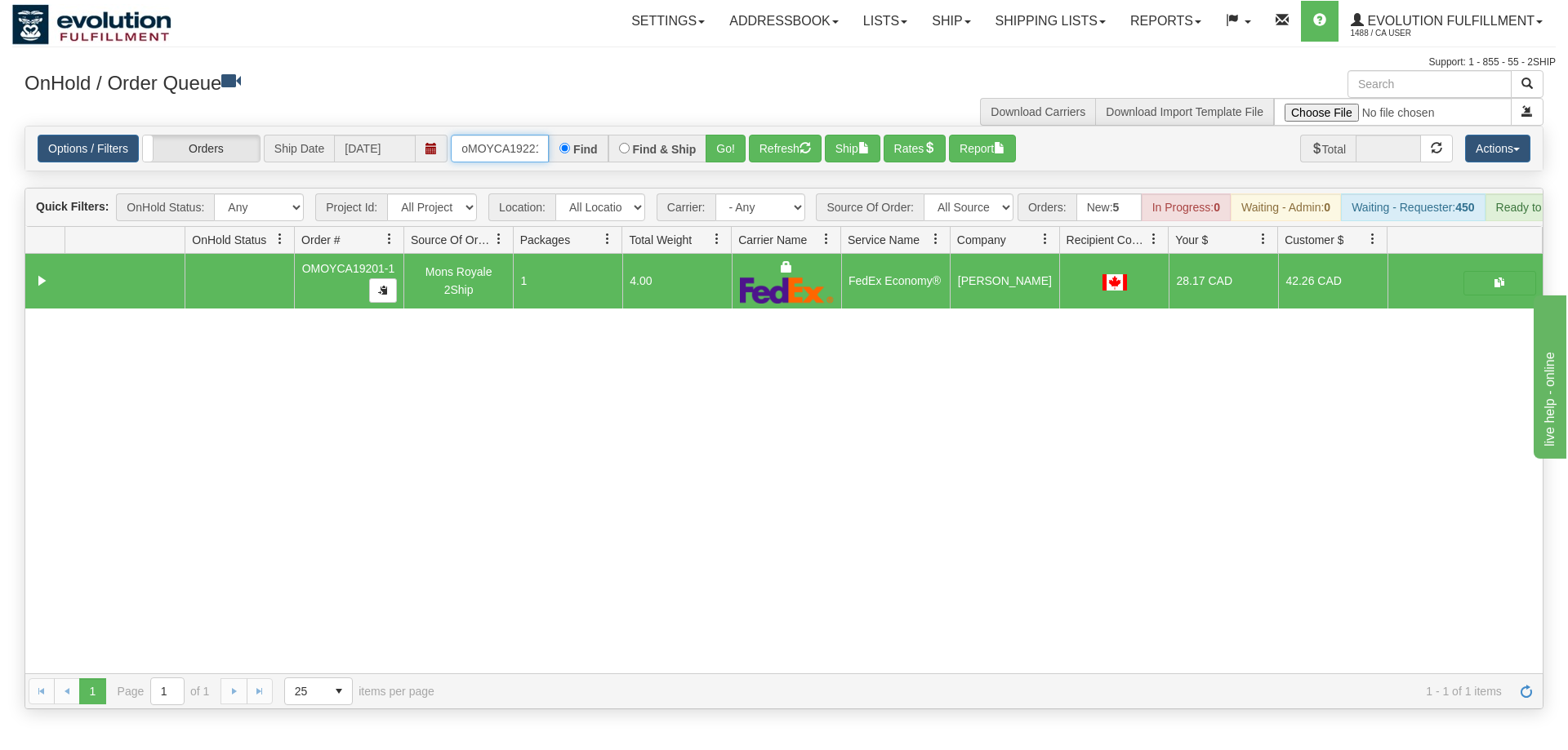
scroll to position [0, 14]
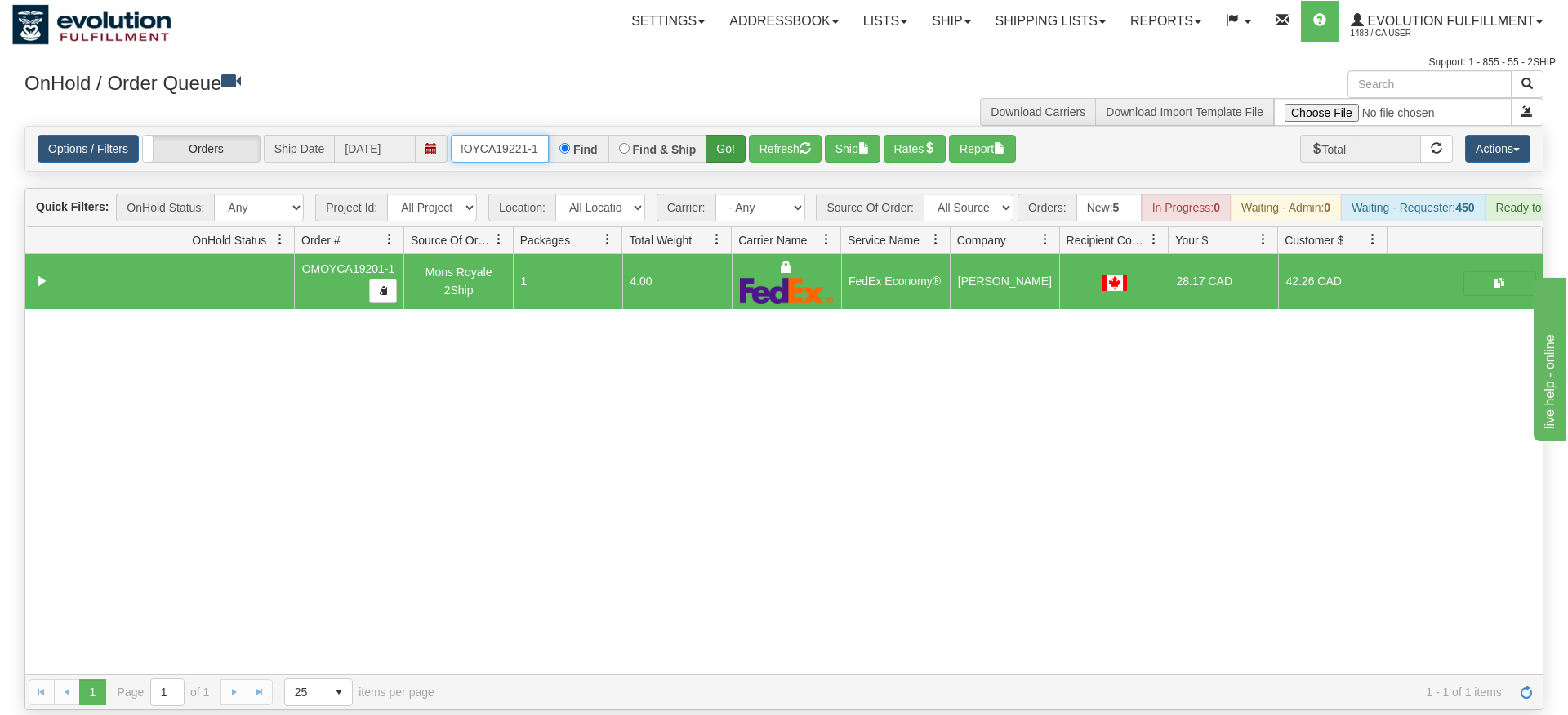
type input "oMOYCA19221-1"
drag, startPoint x: 743, startPoint y: 128, endPoint x: 743, endPoint y: 163, distance: 35.0
click at [743, 164] on div "Is equal to Is not equal to Contains Does not contains CAD USD EUR ZAR [PERSON_…" at bounding box center [784, 417] width 1544 height 584
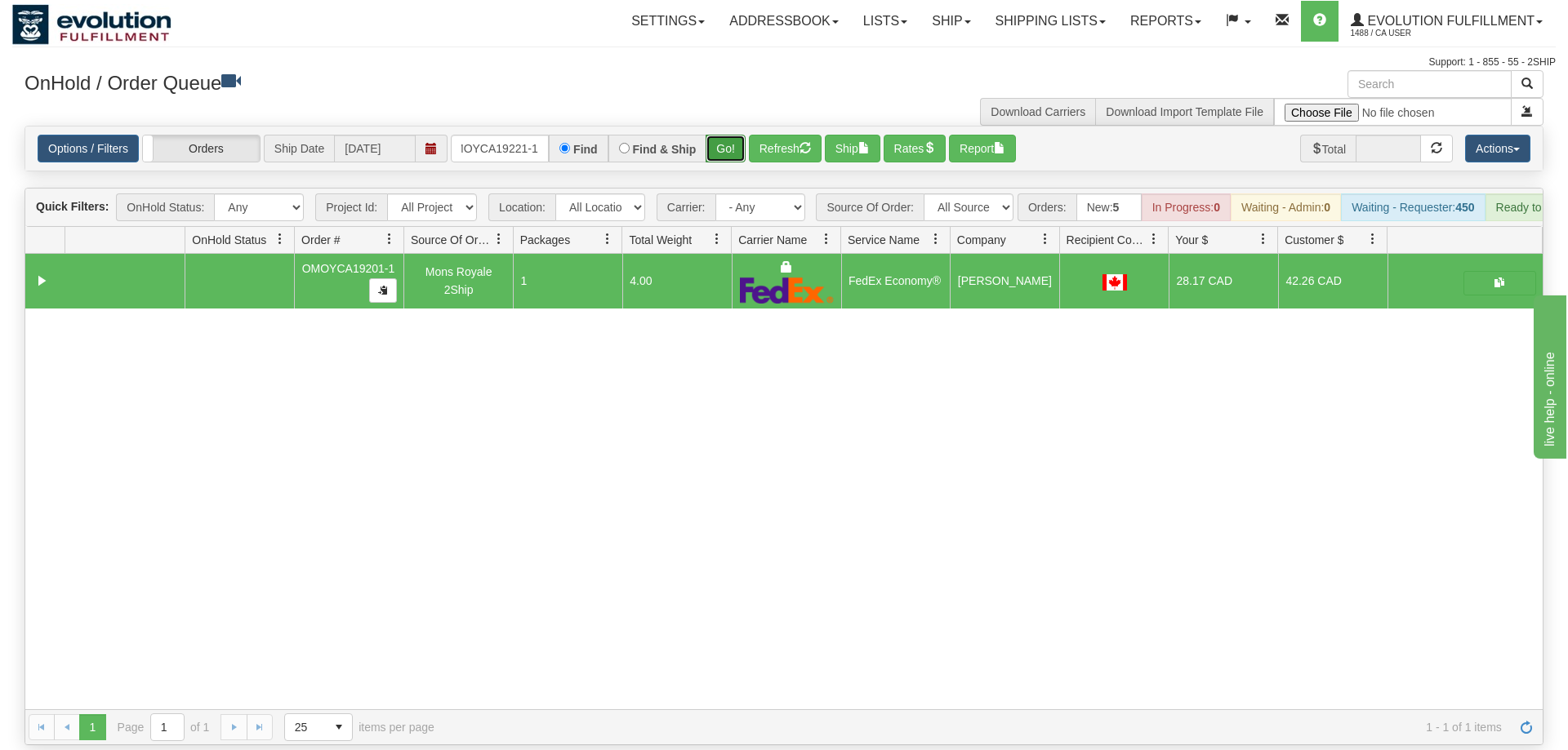
click at [729, 136] on button "Go!" at bounding box center [725, 148] width 40 height 28
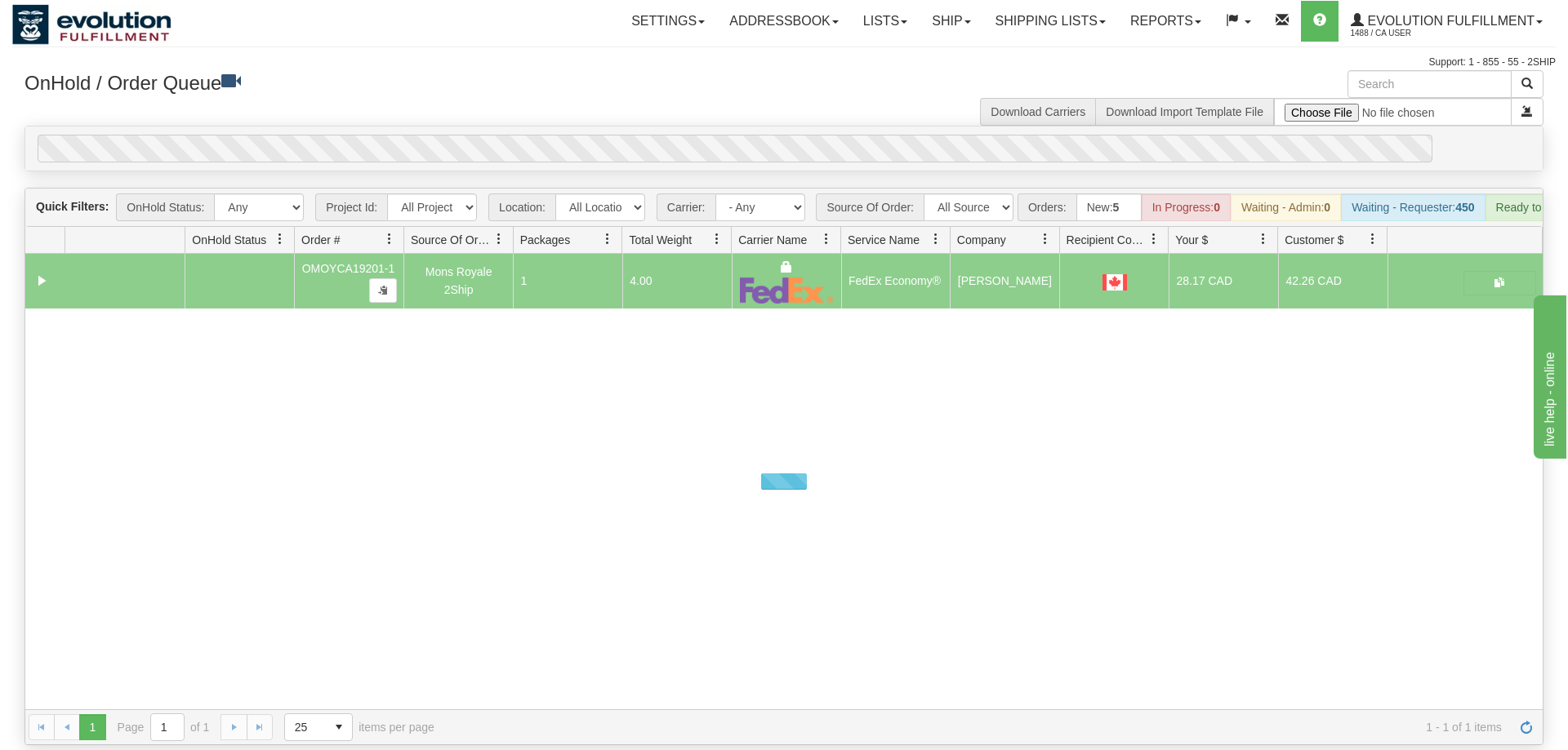
click at [731, 135] on div "0" at bounding box center [735, 148] width 1394 height 28
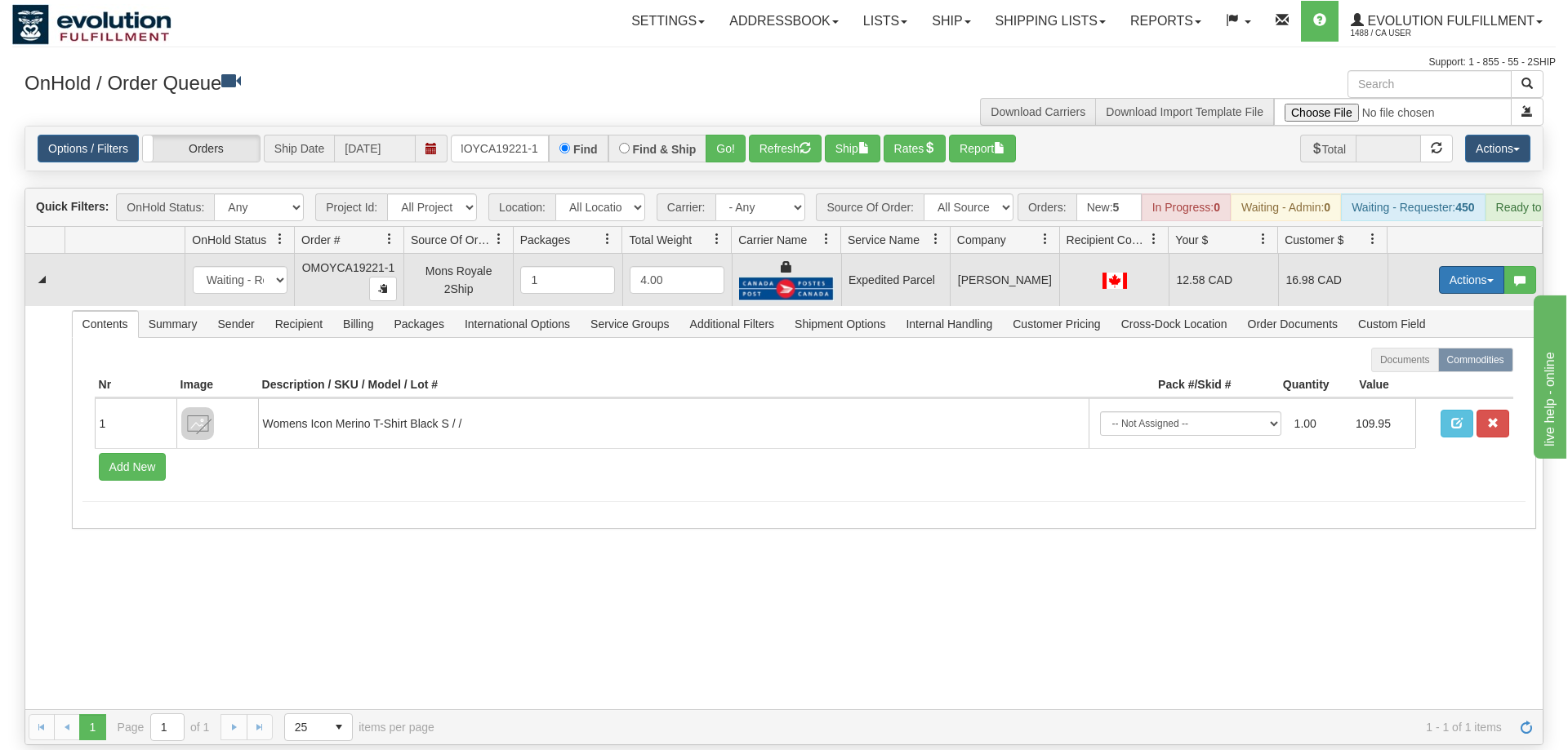
click at [1474, 266] on button "Actions" at bounding box center [1472, 280] width 66 height 28
click at [1421, 364] on link "Ship" at bounding box center [1438, 375] width 130 height 21
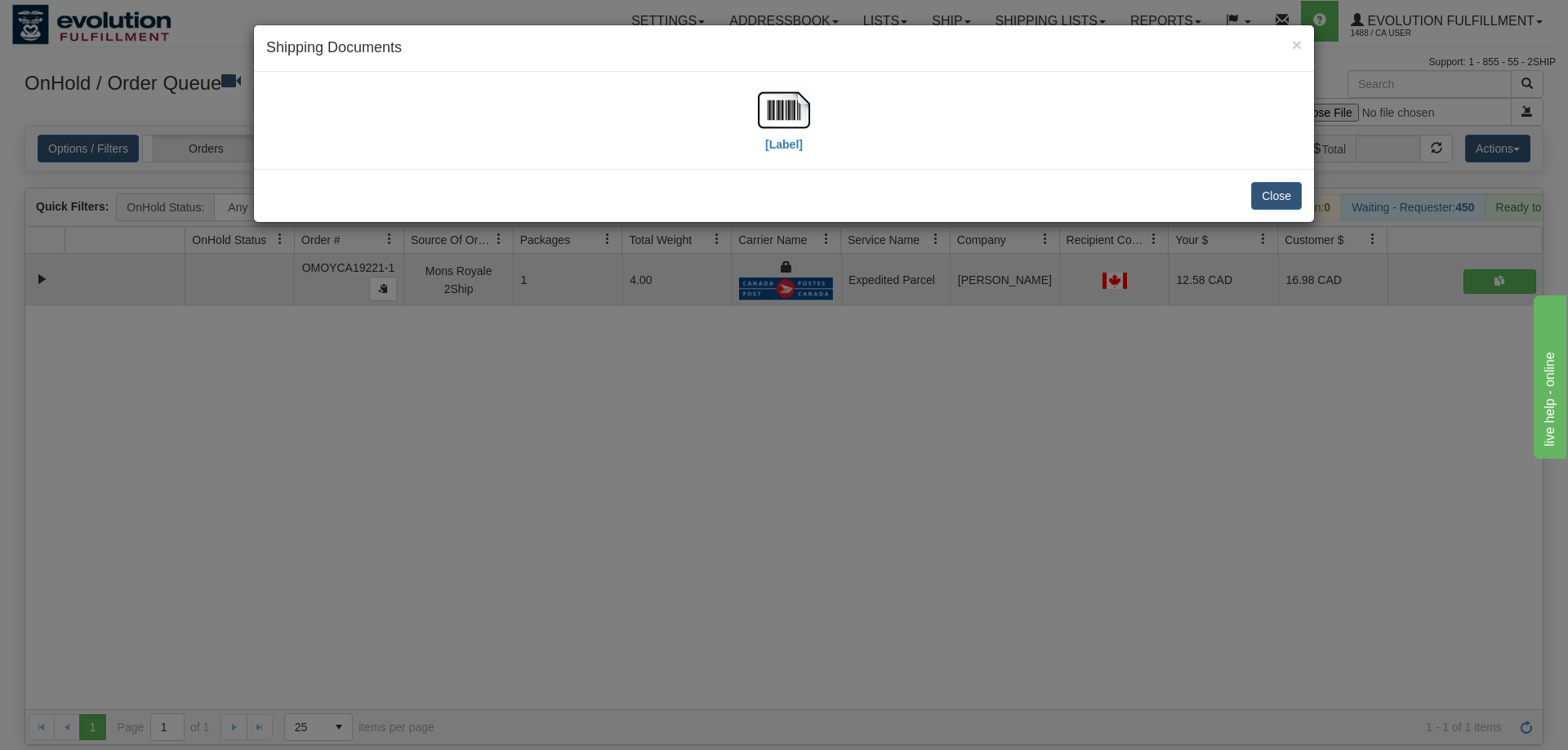
click at [752, 100] on div "[Label]" at bounding box center [784, 120] width 1036 height 72
click at [771, 102] on img at bounding box center [784, 110] width 52 height 52
drag, startPoint x: 838, startPoint y: 479, endPoint x: 534, endPoint y: 216, distance: 402.0
click at [838, 477] on div "× Shipping Documents [Label] Close" at bounding box center [784, 375] width 1568 height 750
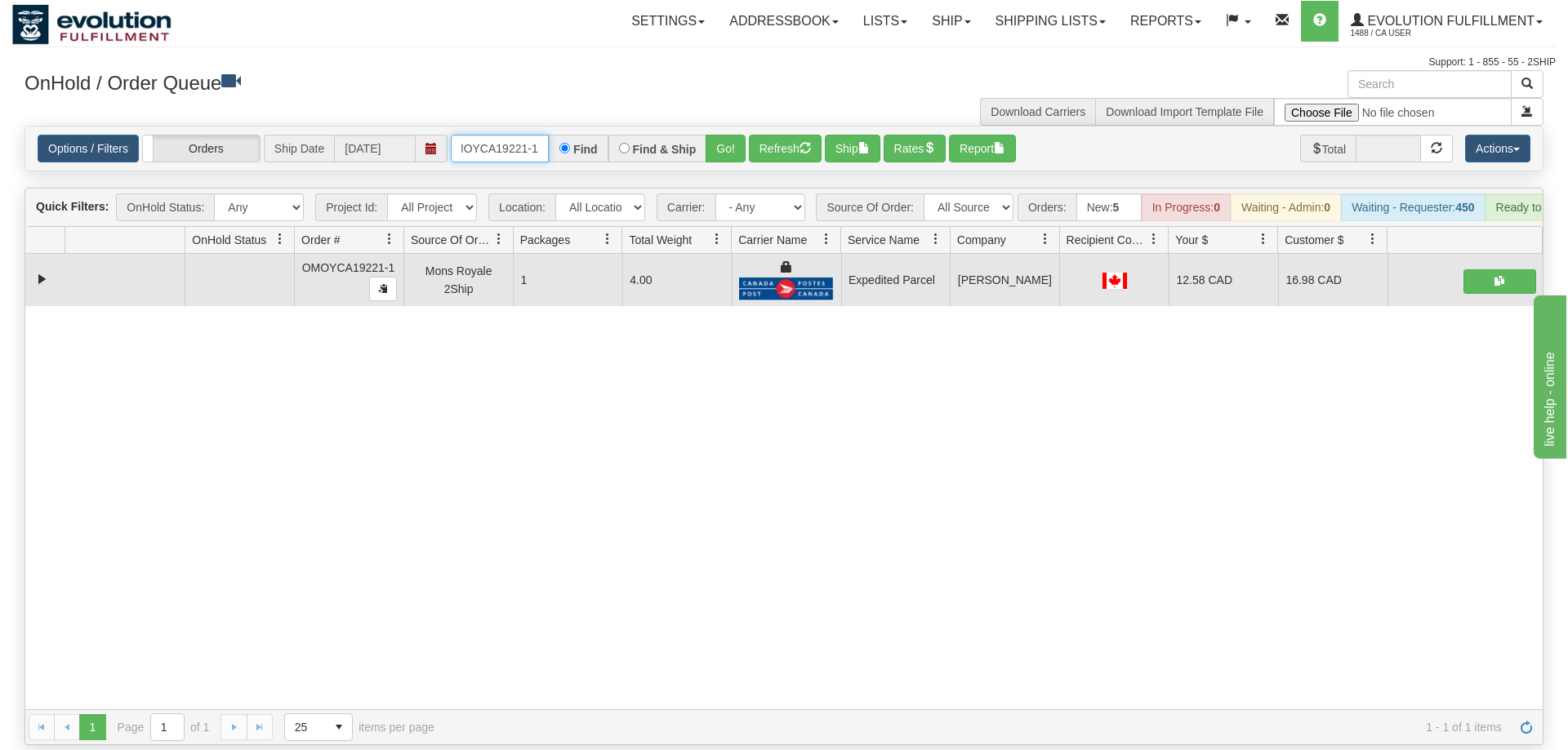
click at [491, 135] on input "oMOYCA19221-1" at bounding box center [500, 148] width 98 height 28
type input "\"
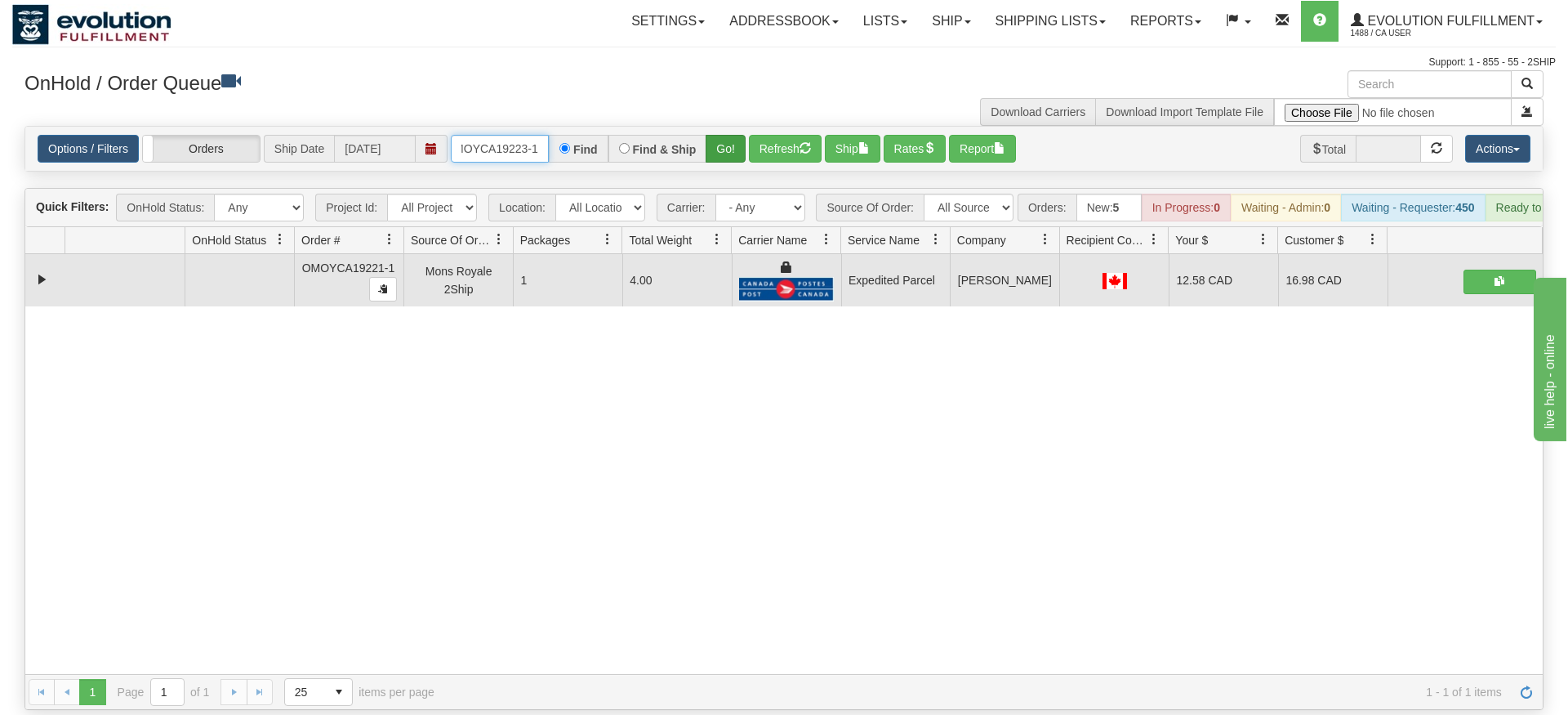
type input "OMOYCA19223-1"
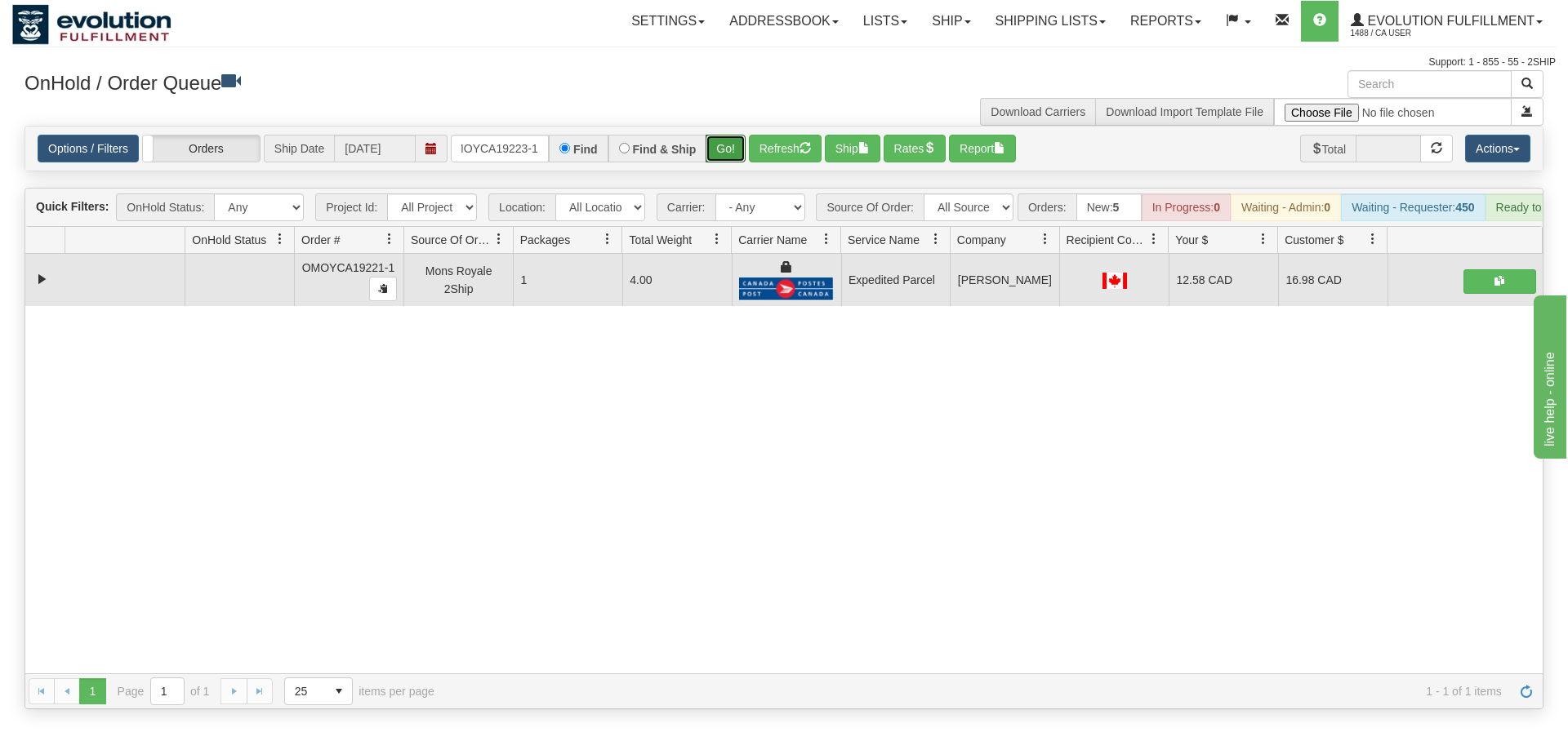
drag, startPoint x: 731, startPoint y: 119, endPoint x: 732, endPoint y: 151, distance: 32.0
click at [732, 151] on div "Is equal to Is not equal to Contains Does not contains CAD USD EUR ZAR [PERSON_…" at bounding box center [784, 416] width 1544 height 583
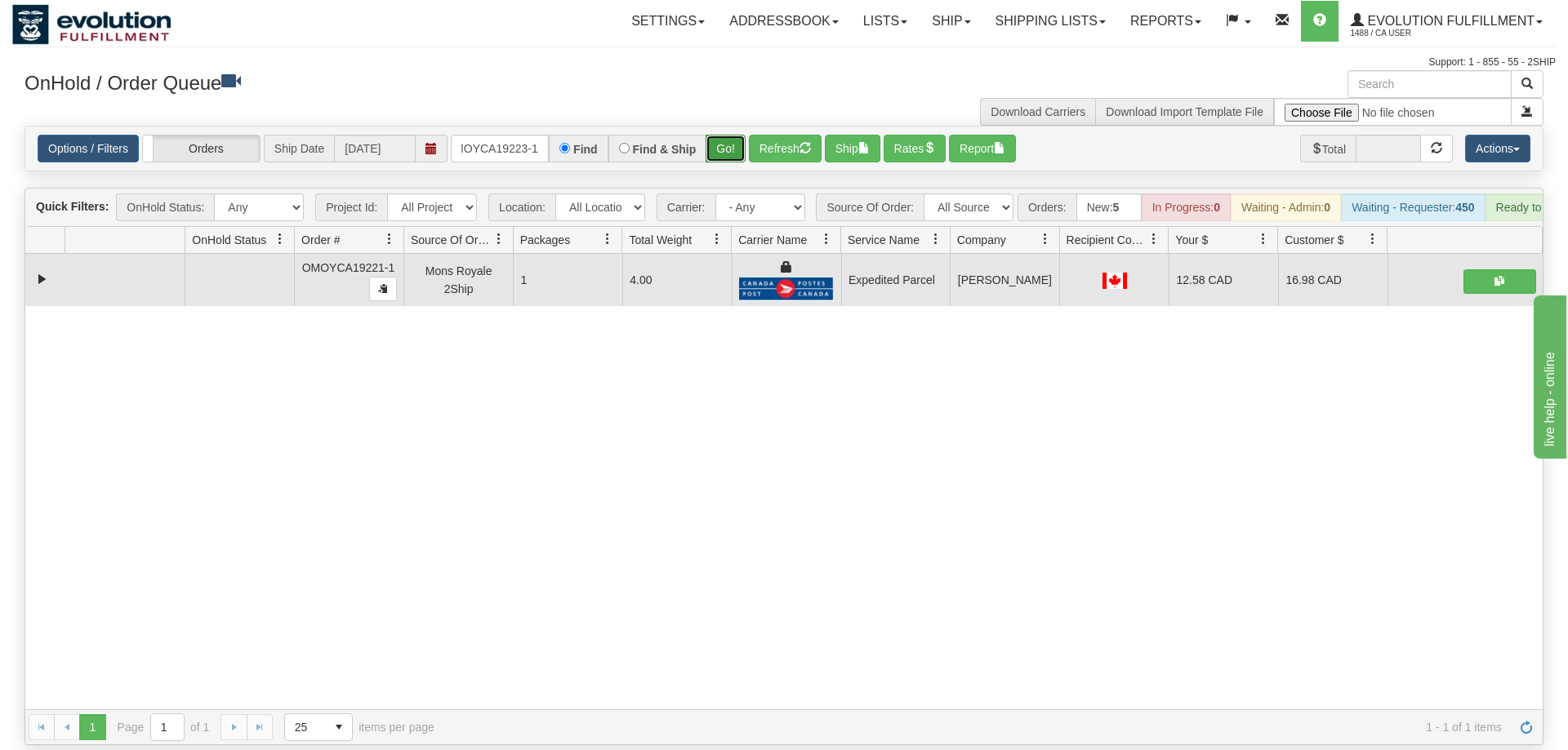
click at [731, 135] on button "Go!" at bounding box center [725, 148] width 40 height 28
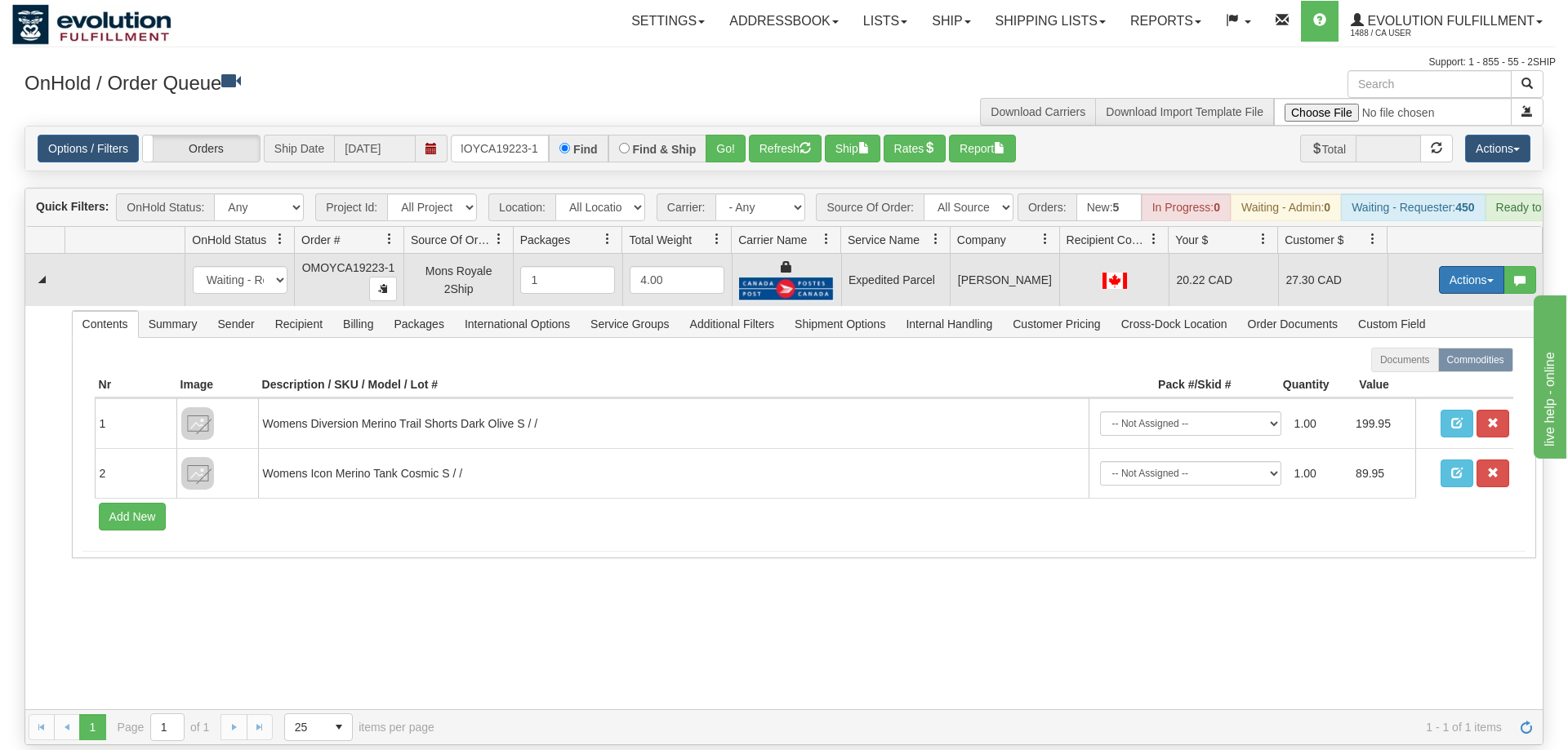
click at [1476, 266] on button "Actions" at bounding box center [1472, 280] width 66 height 28
click at [1419, 368] on span "Ship" at bounding box center [1406, 375] width 35 height 13
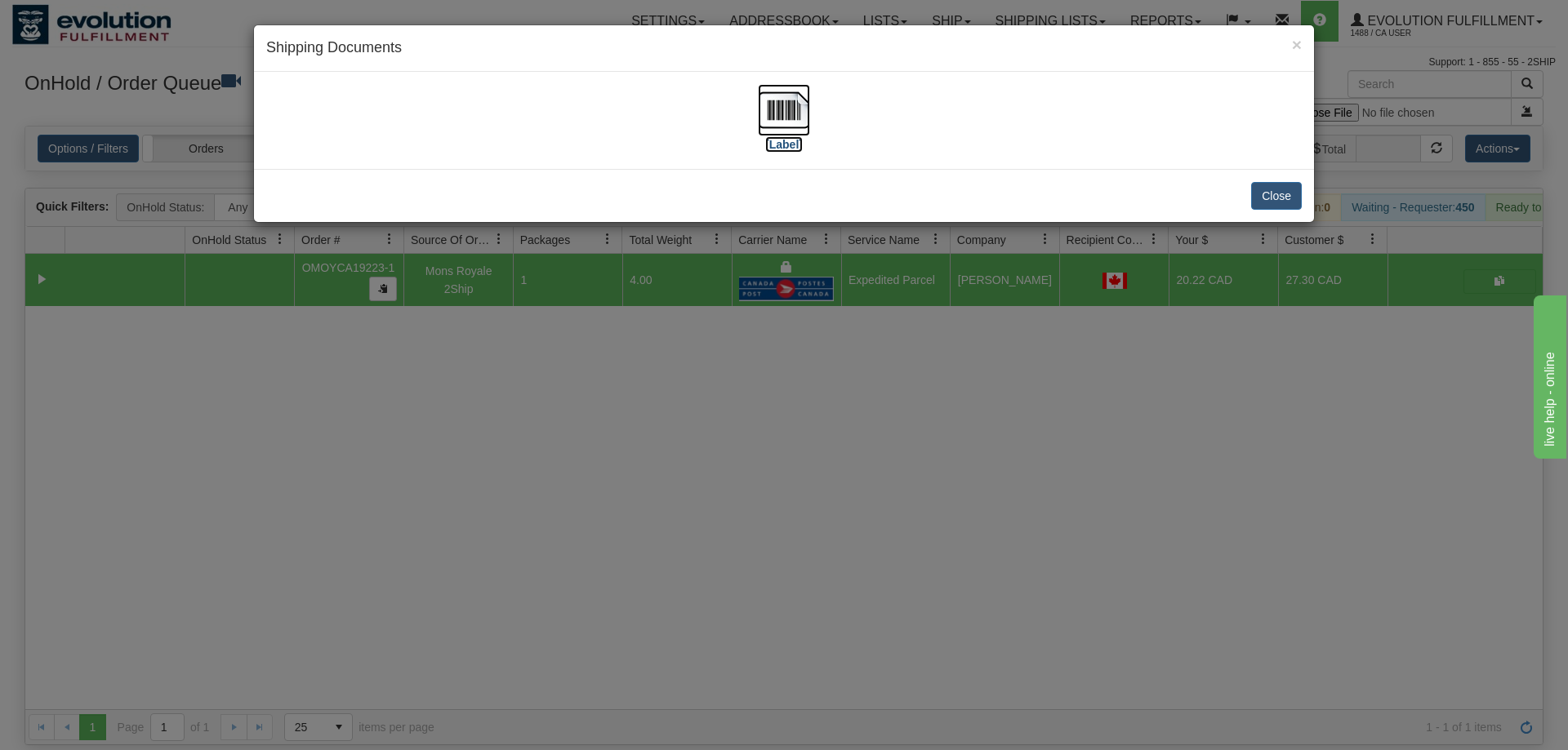
click at [780, 122] on img at bounding box center [784, 110] width 52 height 52
click at [632, 559] on div "× Shipping Documents [Label] Close" at bounding box center [784, 375] width 1568 height 750
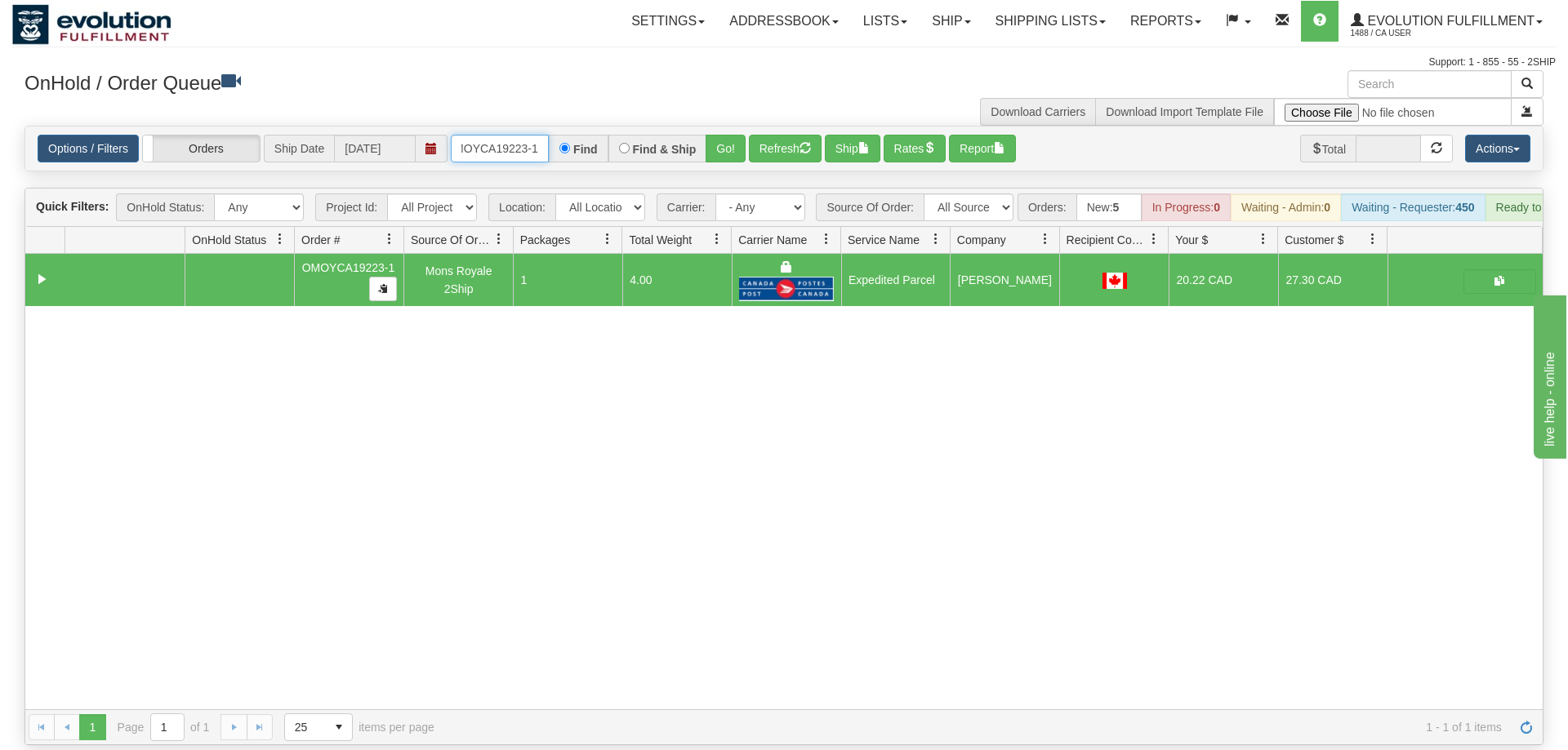
click at [496, 135] on input "OMOYCA19223-1" at bounding box center [500, 148] width 98 height 28
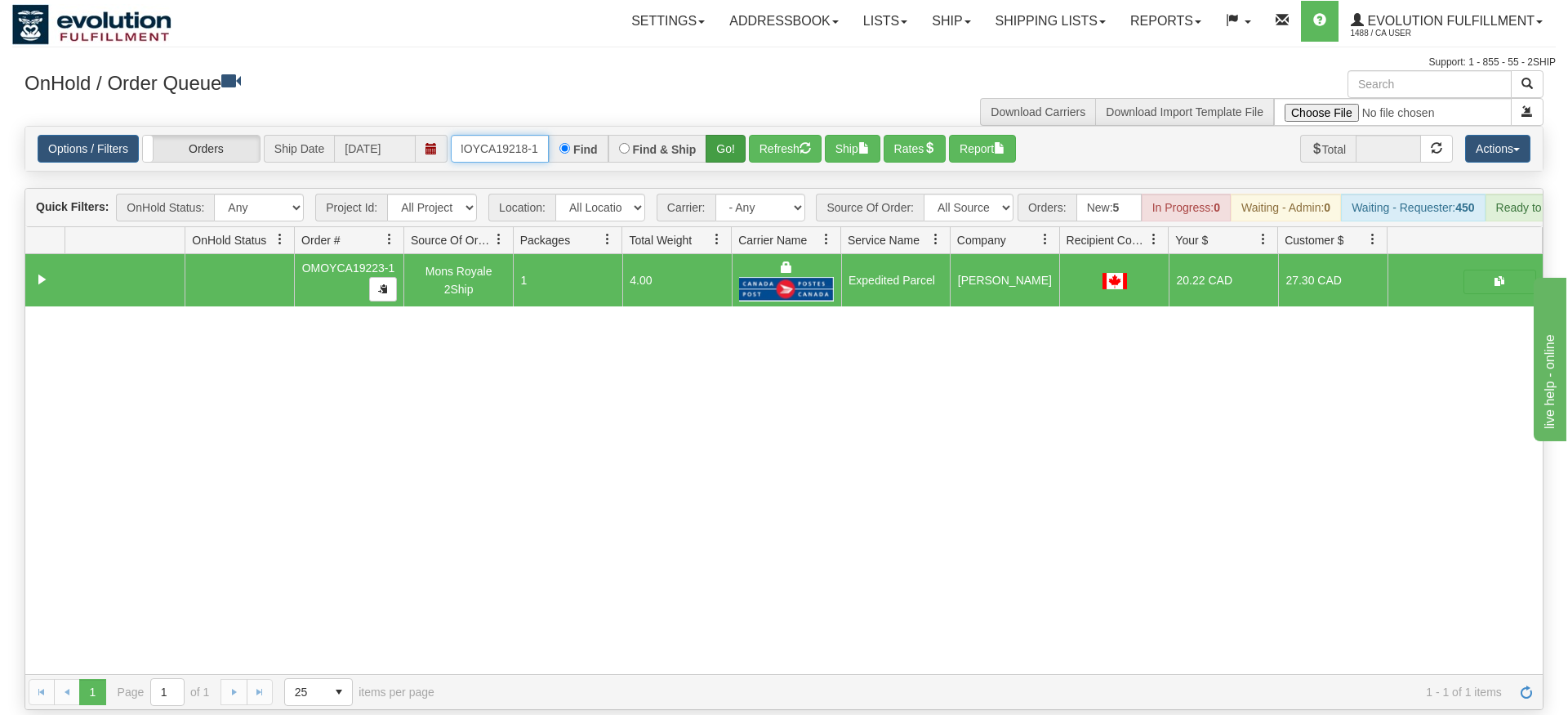
type input "OMOYCA19218-1"
drag, startPoint x: 730, startPoint y: 122, endPoint x: 728, endPoint y: 132, distance: 10.2
click at [730, 156] on div "Is equal to Is not equal to Contains Does not contains CAD USD EUR ZAR [PERSON_…" at bounding box center [784, 417] width 1544 height 584
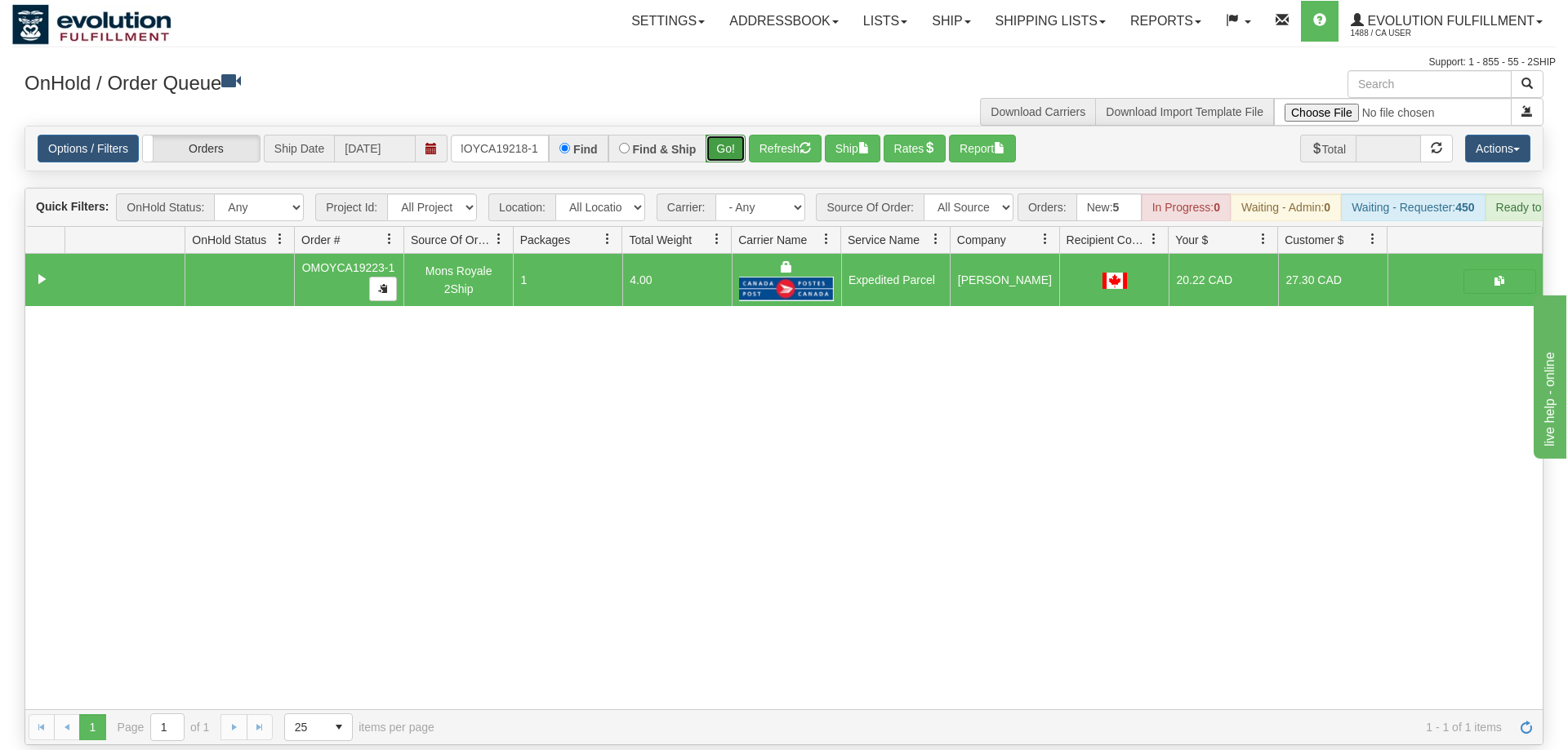
click at [728, 135] on button "Go!" at bounding box center [725, 148] width 40 height 28
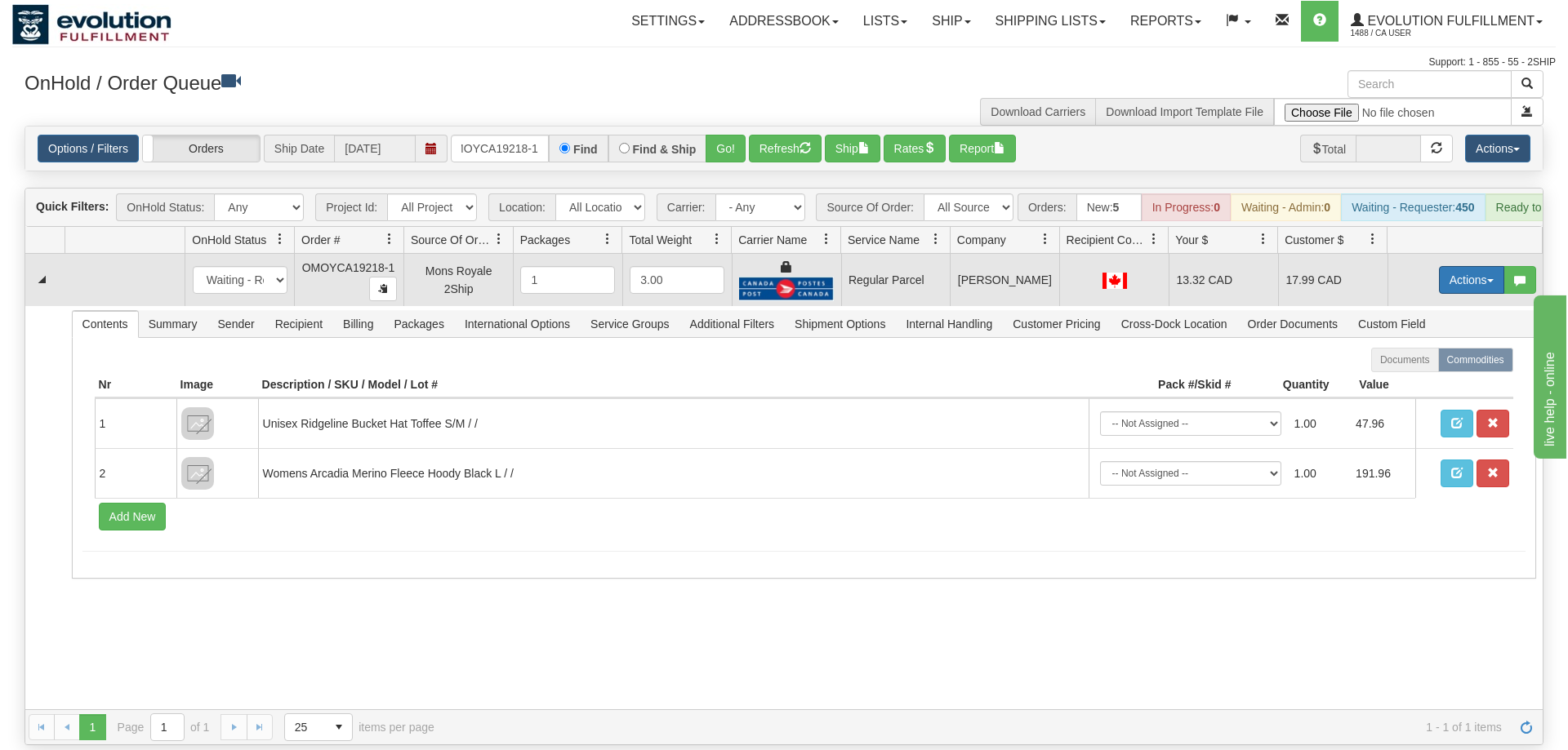
click at [1456, 266] on button "Actions" at bounding box center [1472, 280] width 66 height 28
click at [1448, 347] on span "Rate All Services" at bounding box center [1438, 354] width 98 height 13
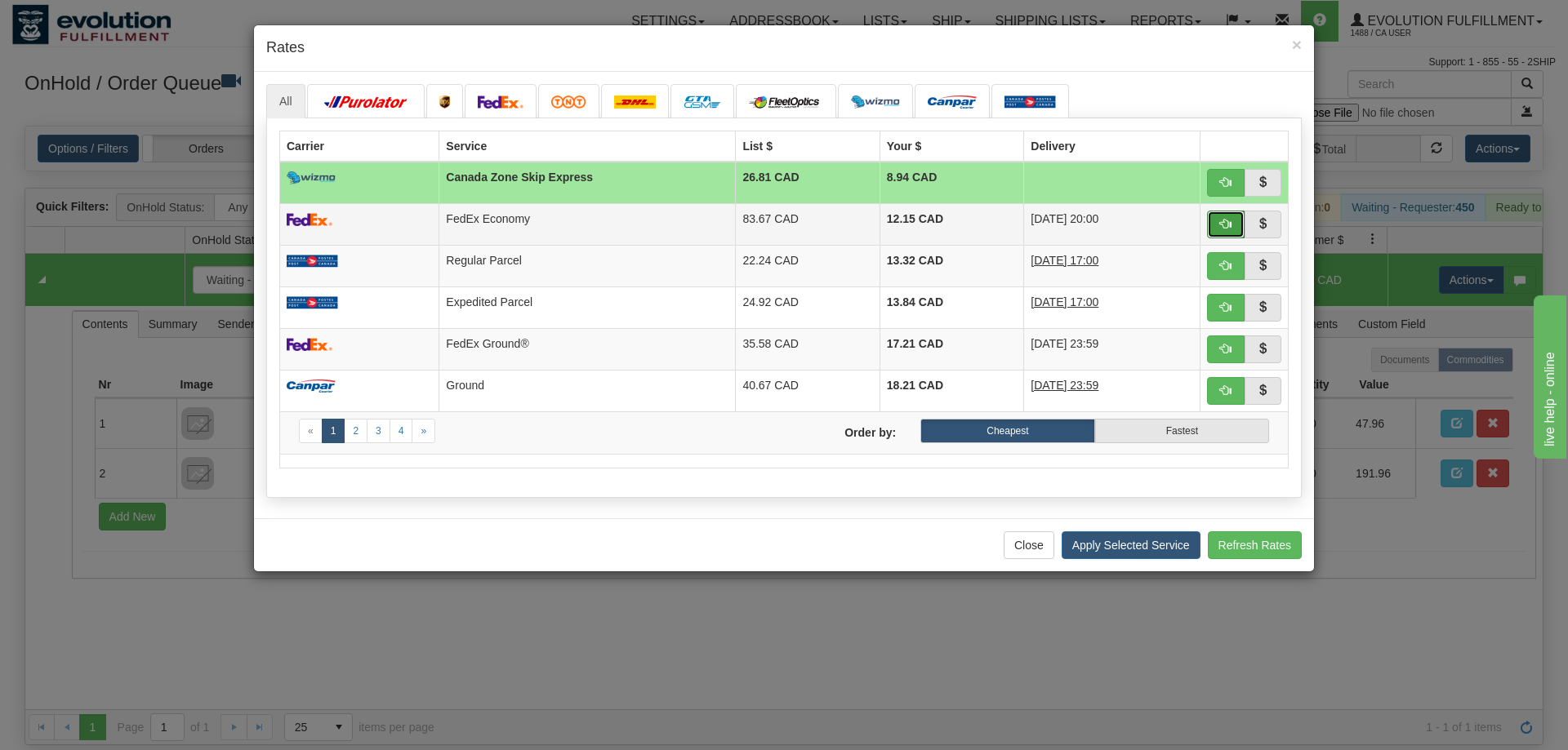
click at [1233, 226] on button "button" at bounding box center [1226, 224] width 38 height 28
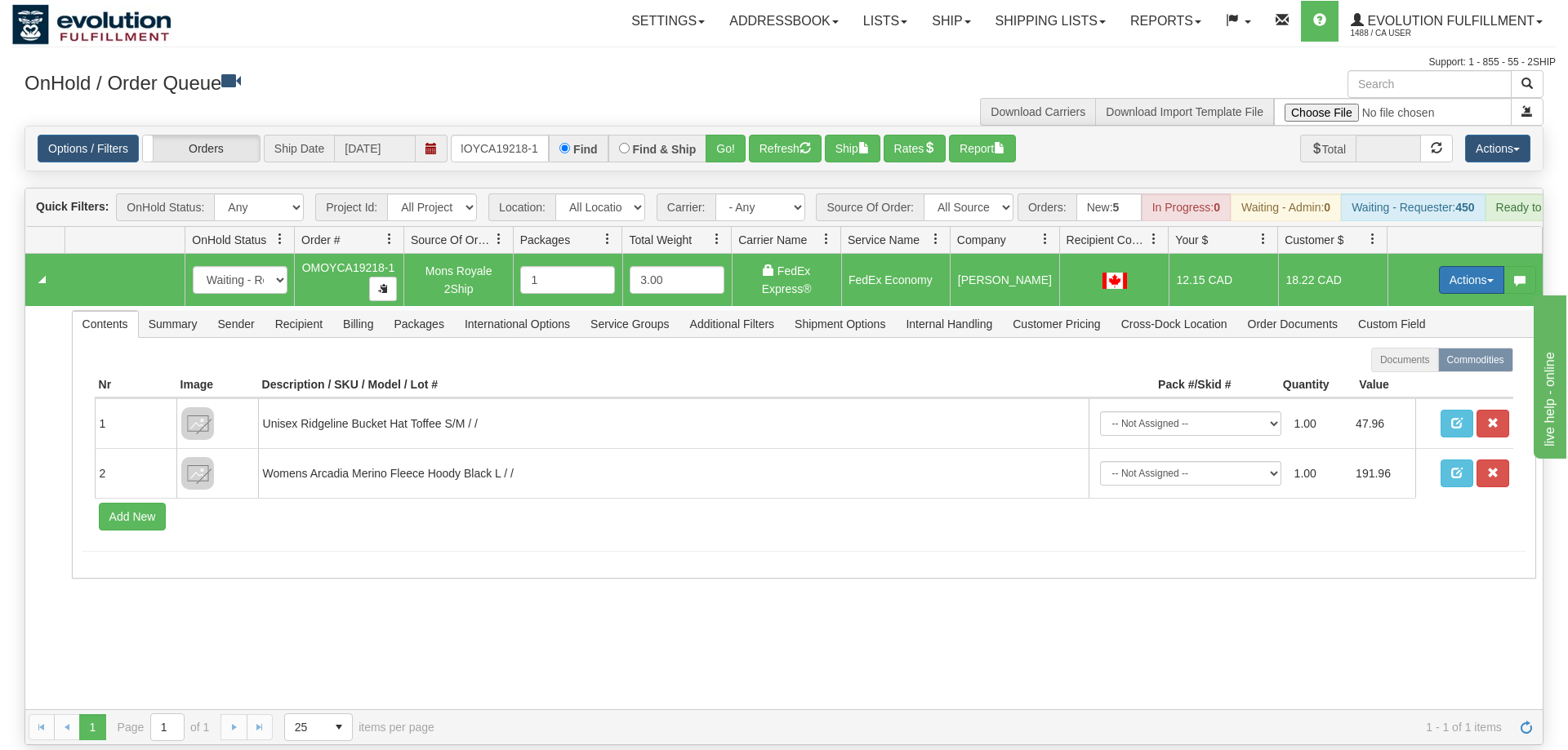
click at [1489, 269] on button "Actions" at bounding box center [1472, 280] width 66 height 28
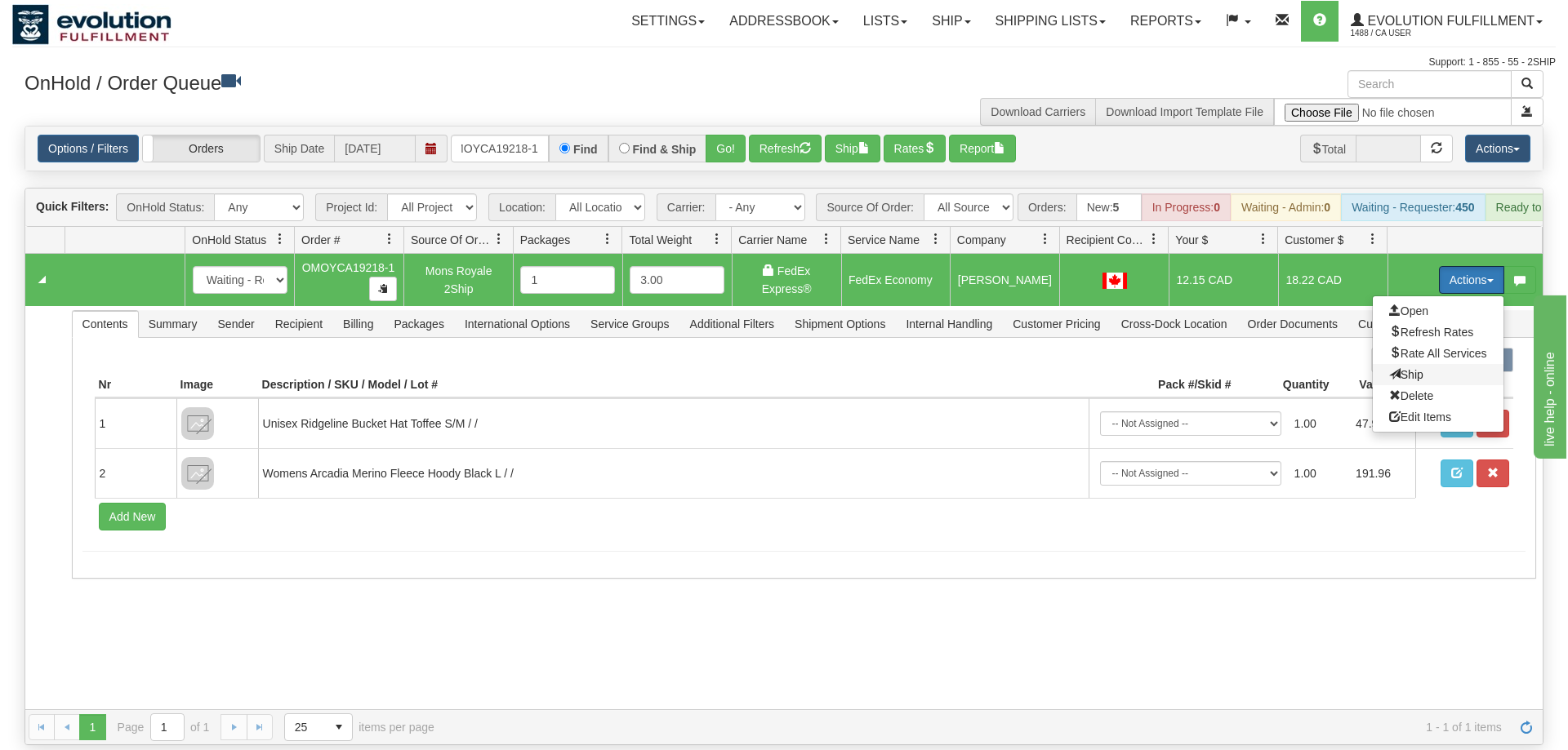
click at [1405, 368] on span "Ship" at bounding box center [1406, 375] width 35 height 13
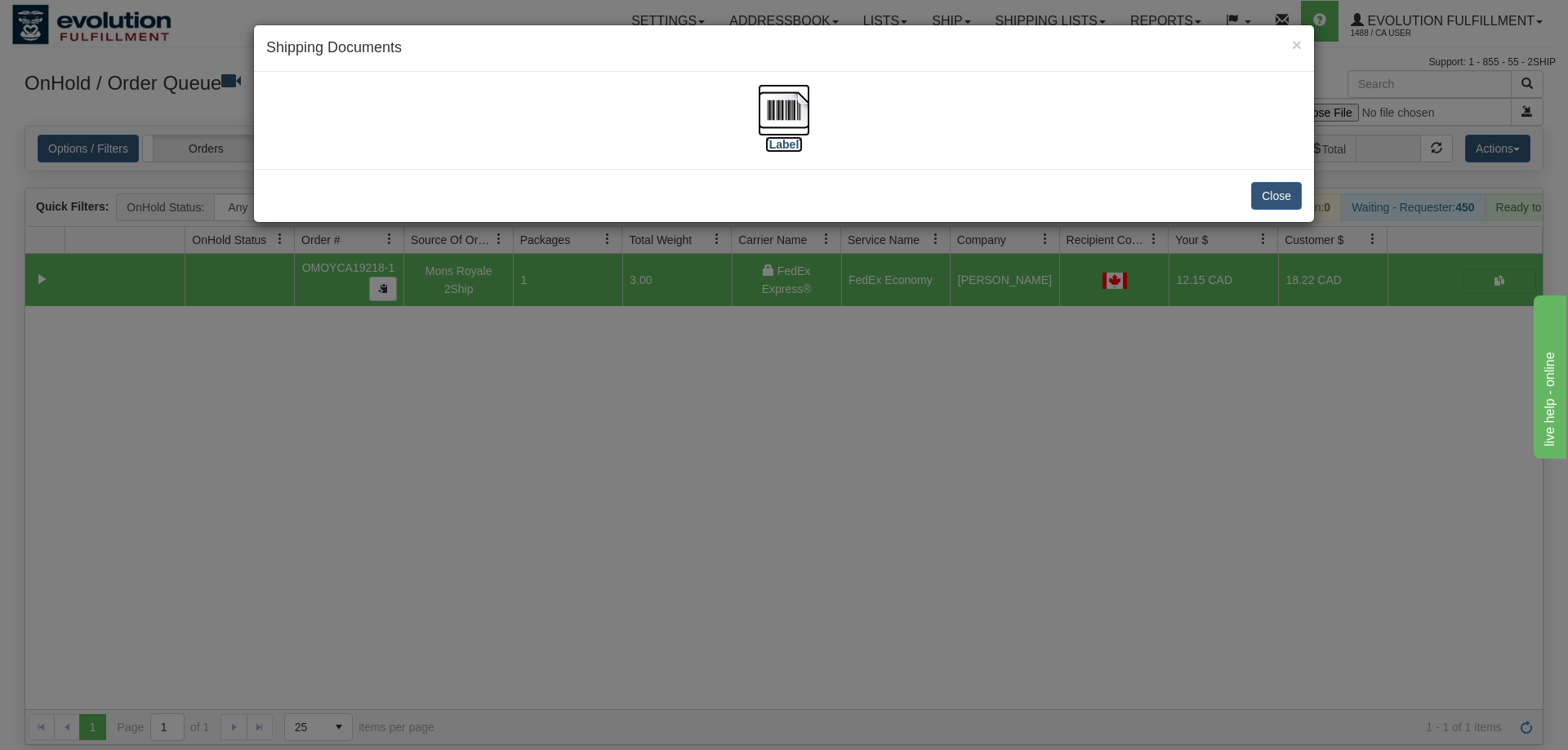
click at [809, 120] on img at bounding box center [784, 110] width 52 height 52
drag, startPoint x: 737, startPoint y: 520, endPoint x: 552, endPoint y: 172, distance: 394.1
click at [737, 520] on div "× Shipping Documents [Label] Close" at bounding box center [784, 375] width 1568 height 750
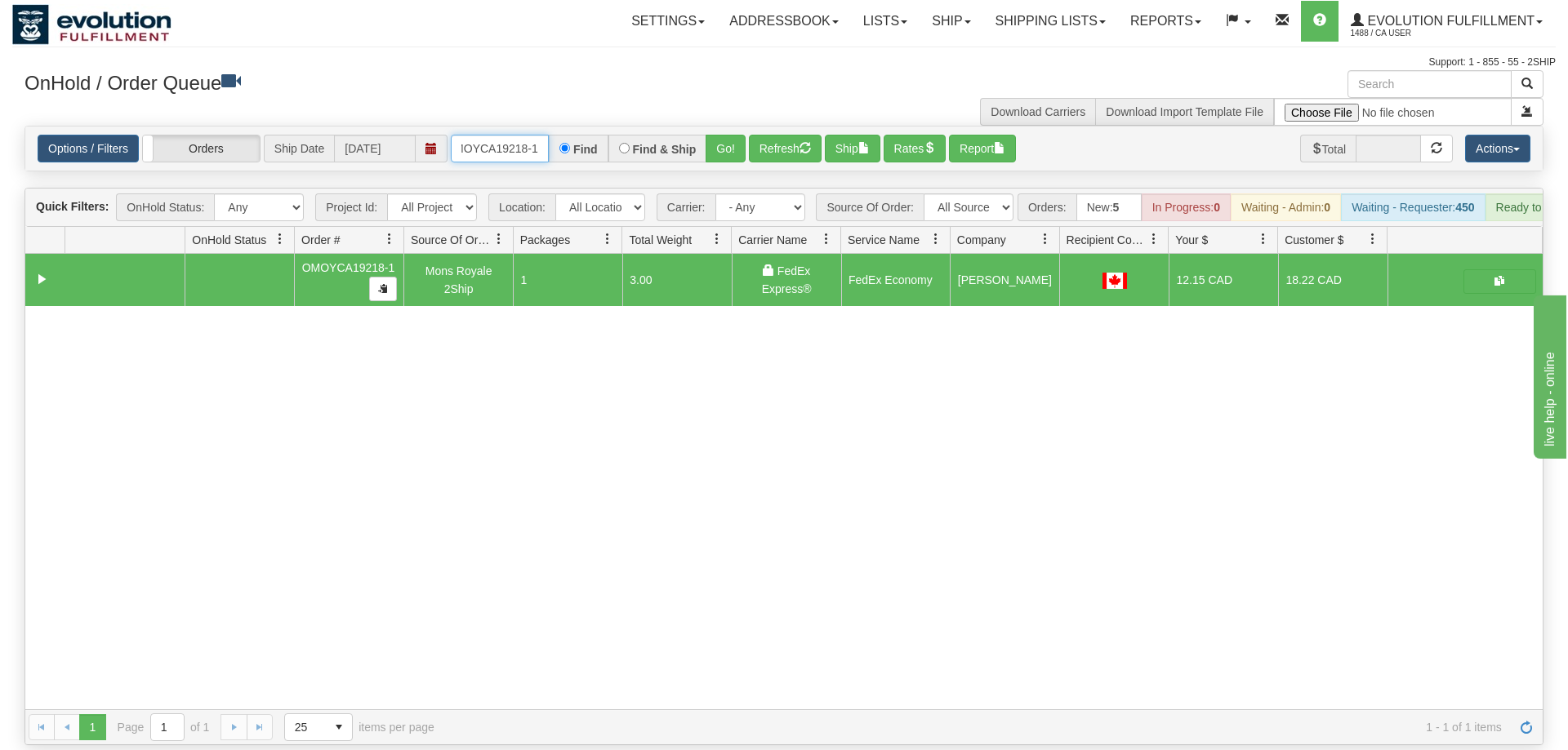
click at [510, 135] on input "OMOYCA19218-1" at bounding box center [500, 148] width 98 height 28
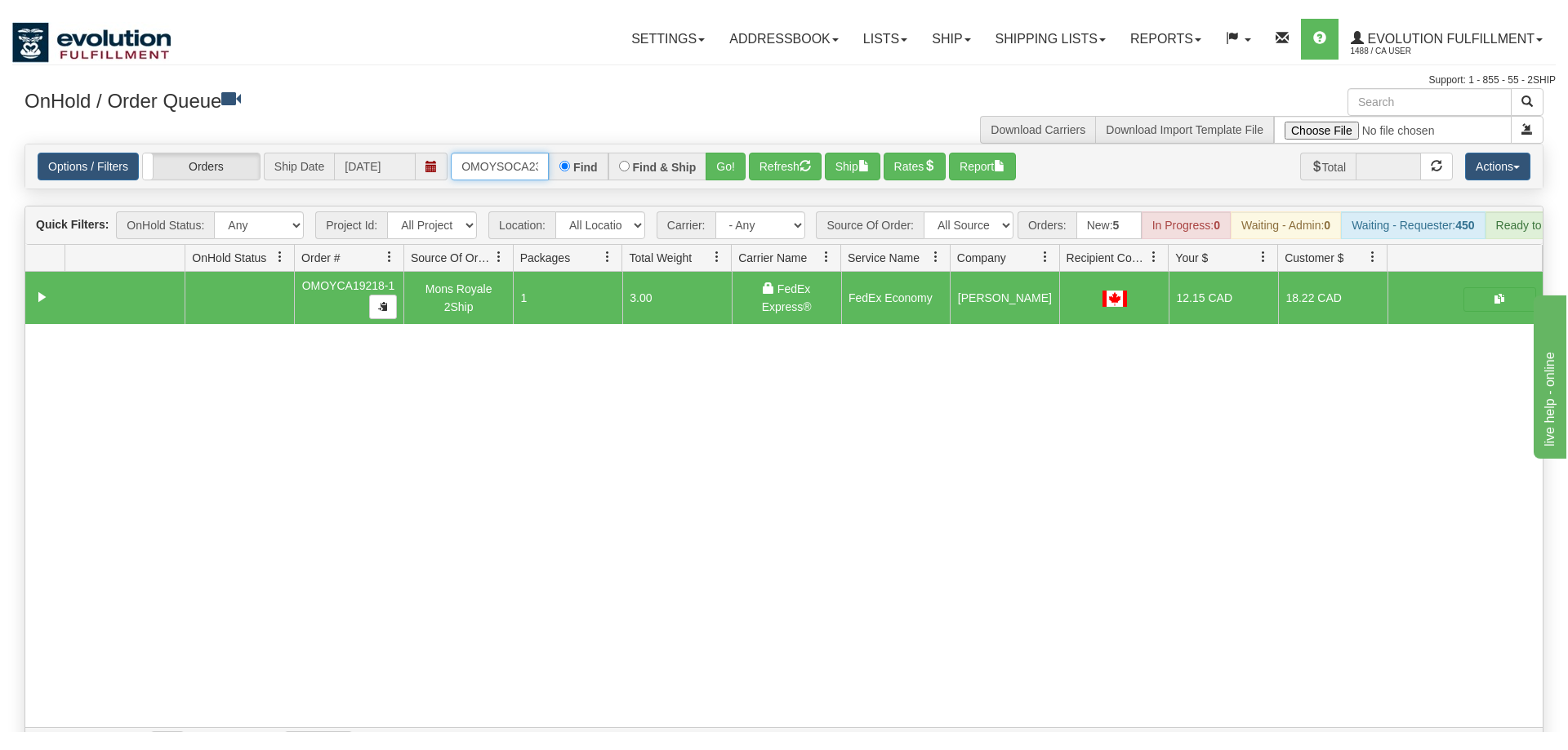
scroll to position [0, 22]
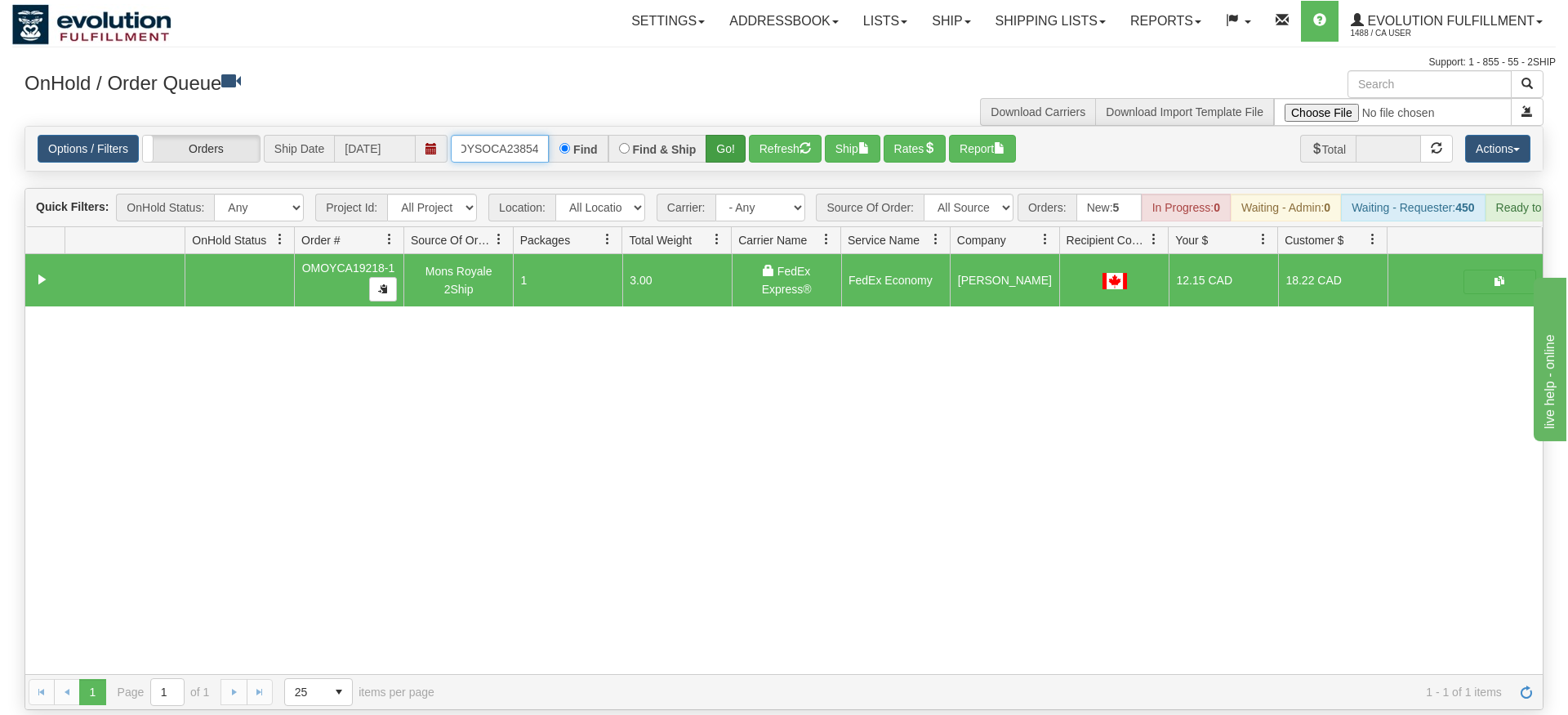
type input "OMOYSOCA23854"
click at [733, 152] on div "Is equal to Is not equal to Contains Does not contains CAD USD EUR ZAR [PERSON_…" at bounding box center [784, 417] width 1544 height 584
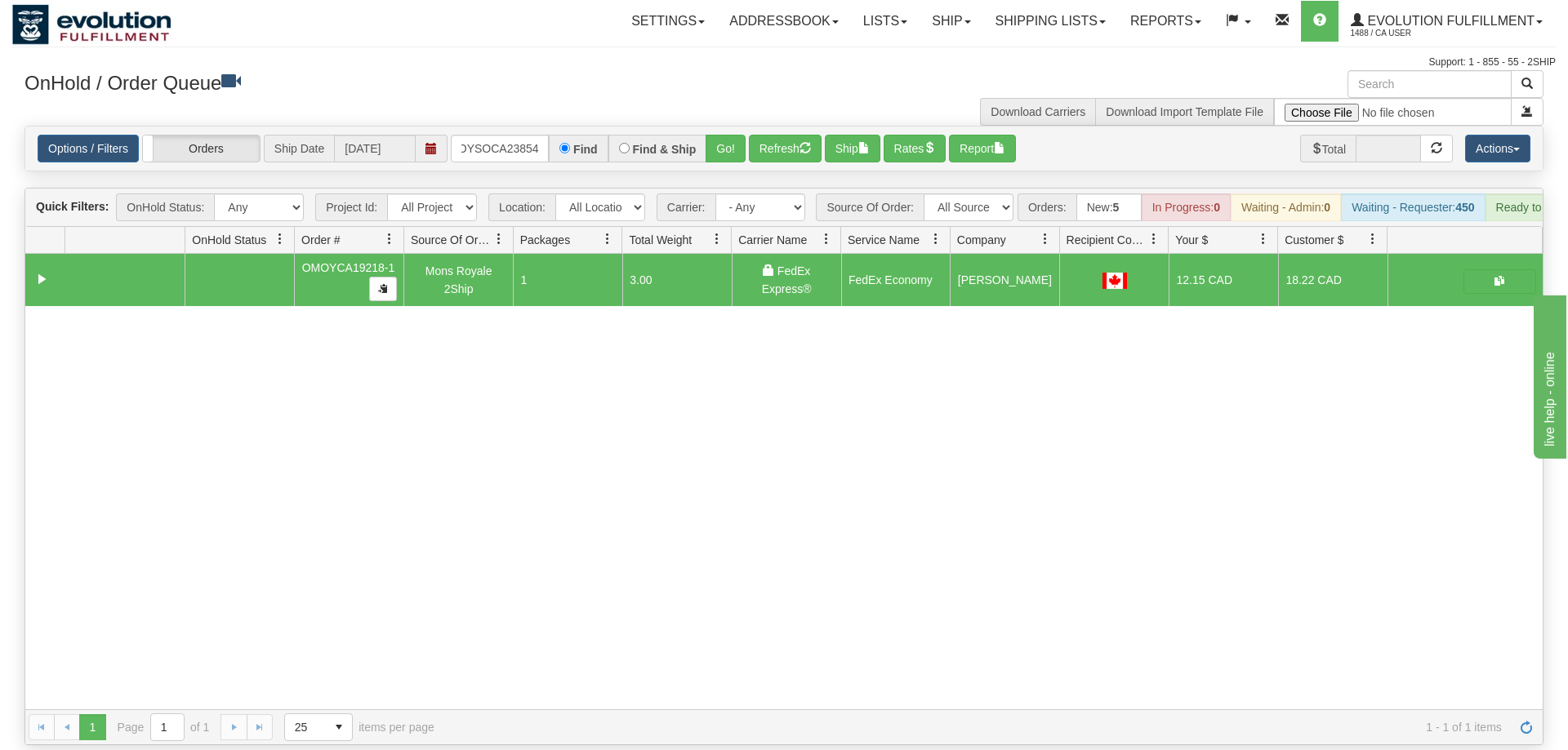
click at [724, 98] on div "OnHold / Order Queue" at bounding box center [398, 86] width 771 height 32
drag, startPoint x: 741, startPoint y: 146, endPoint x: 731, endPoint y: 124, distance: 24.2
click at [740, 143] on div "Options / Filters Group Shipments Orders Ship Date [DATE] OMOYSOCA23854 Find Fi…" at bounding box center [783, 148] width 1517 height 44
click at [730, 135] on button "Go!" at bounding box center [725, 148] width 40 height 28
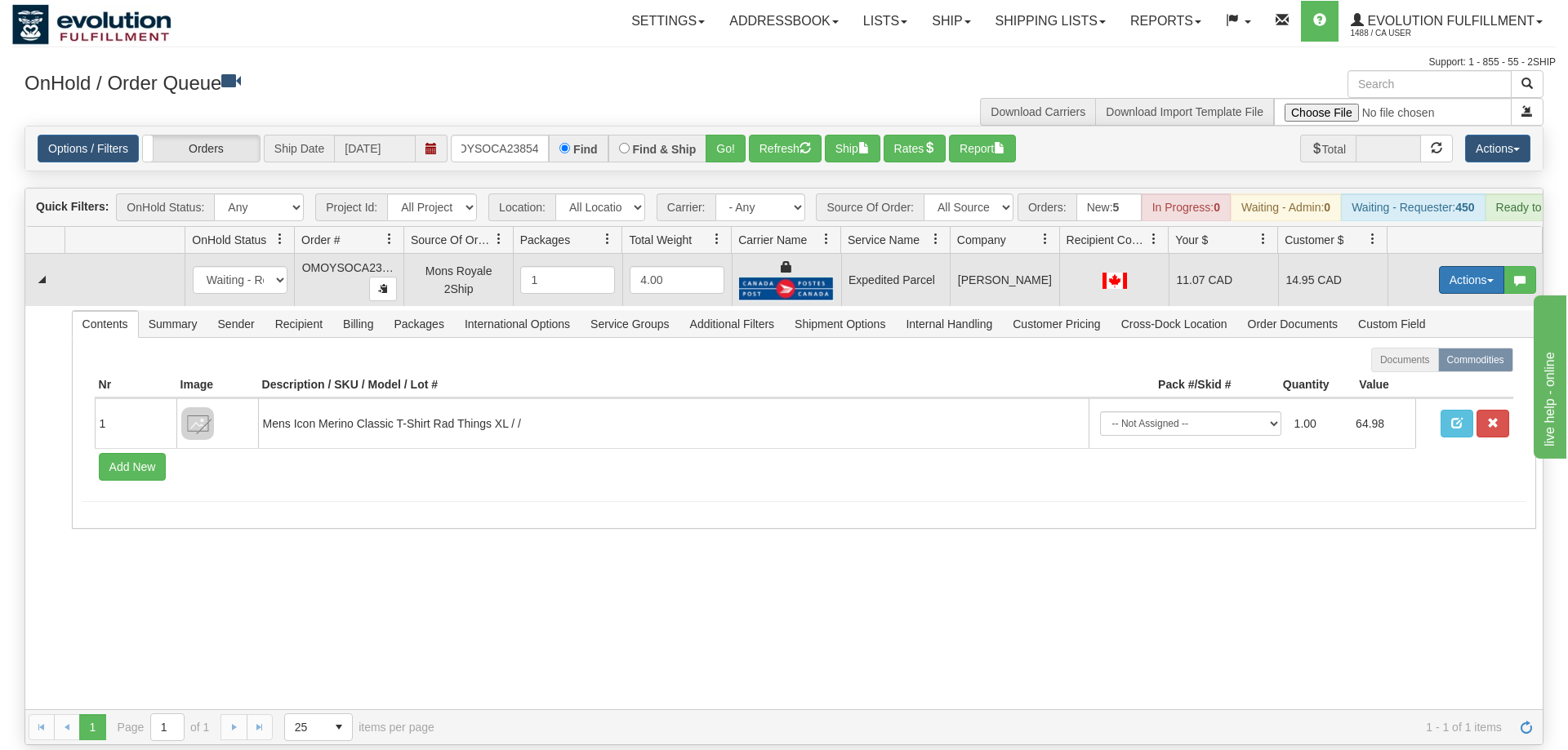
click at [1440, 266] on button "Actions" at bounding box center [1472, 280] width 66 height 28
click at [1423, 364] on link "Ship" at bounding box center [1438, 375] width 130 height 21
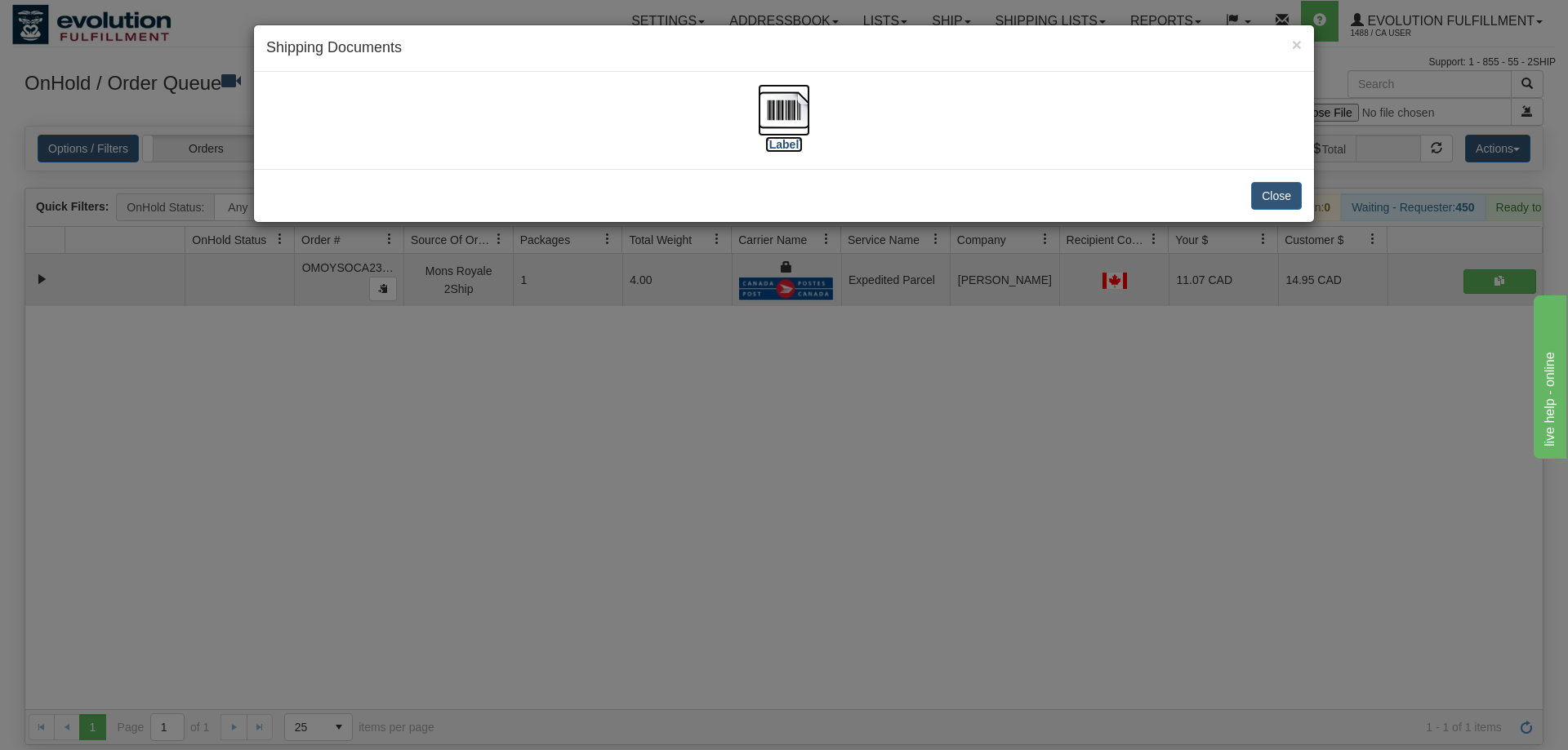
click at [785, 103] on img at bounding box center [784, 110] width 52 height 52
click at [1137, 531] on div "× Shipping Documents [Label] Close" at bounding box center [784, 375] width 1568 height 750
